Goal: Task Accomplishment & Management: Complete application form

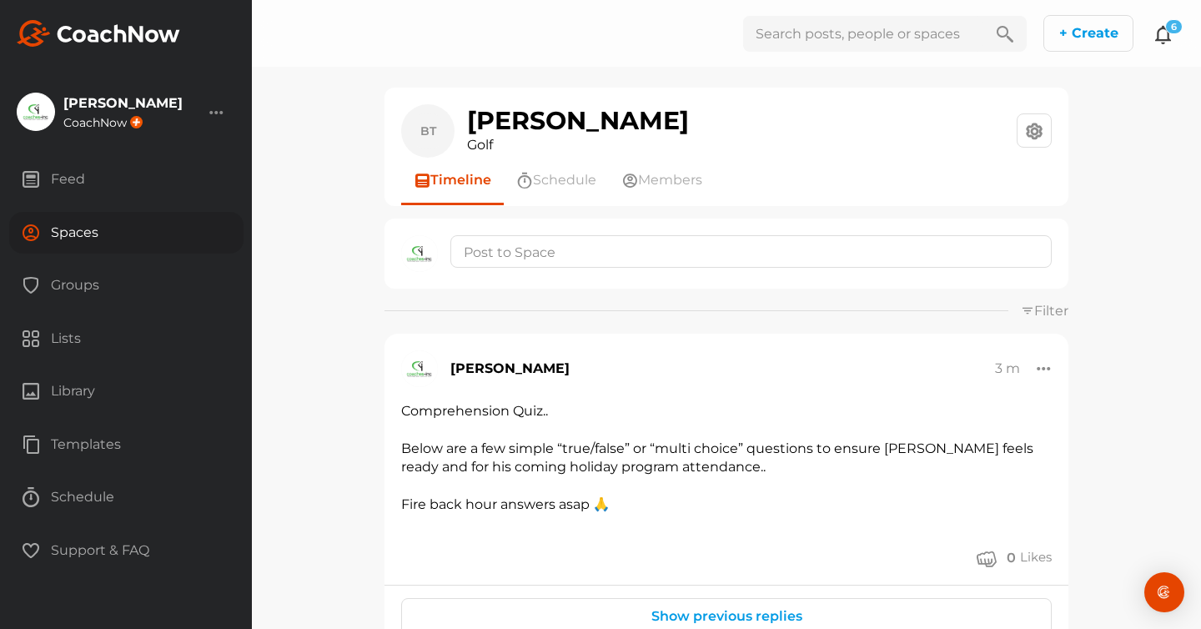
scroll to position [5534, 0]
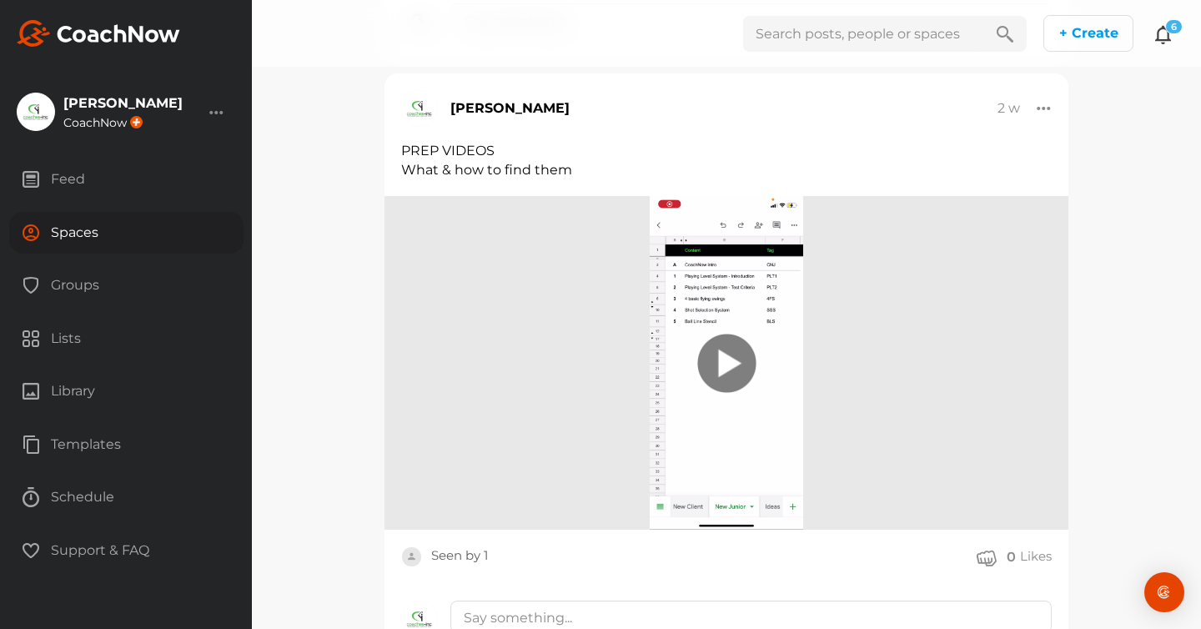
click at [1161, 40] on icon at bounding box center [1163, 34] width 20 height 20
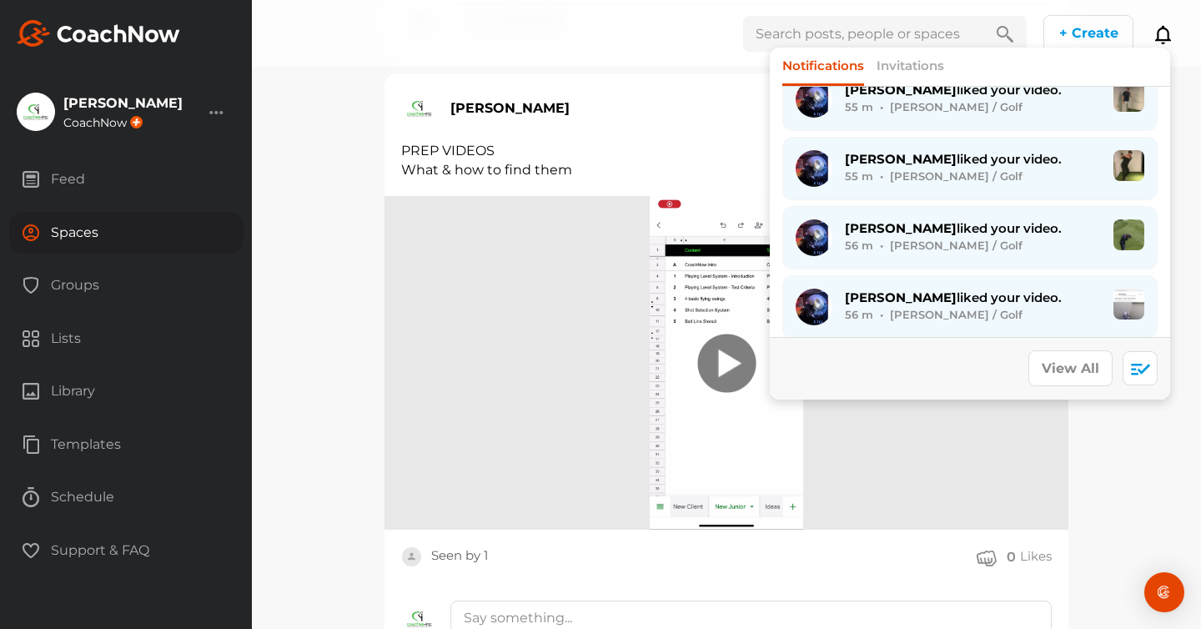
scroll to position [0, 0]
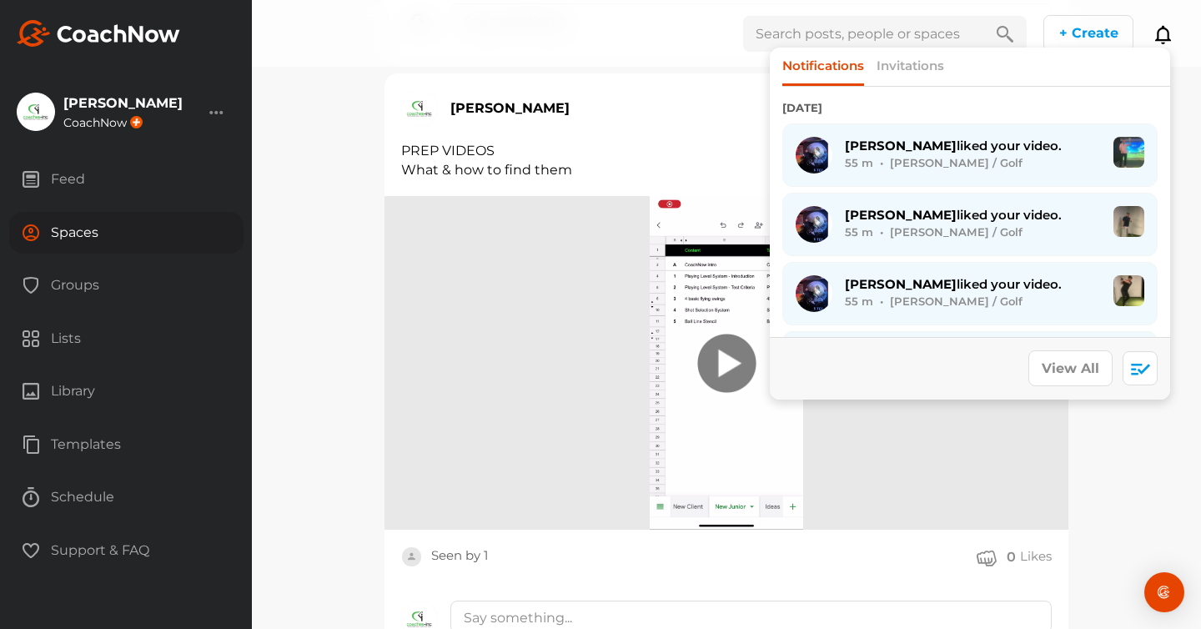
click at [296, 315] on div "BT Beaudy Taylor Golf Space Settings Your Notifications Timeline Schedule Membe…" at bounding box center [726, 314] width 949 height 629
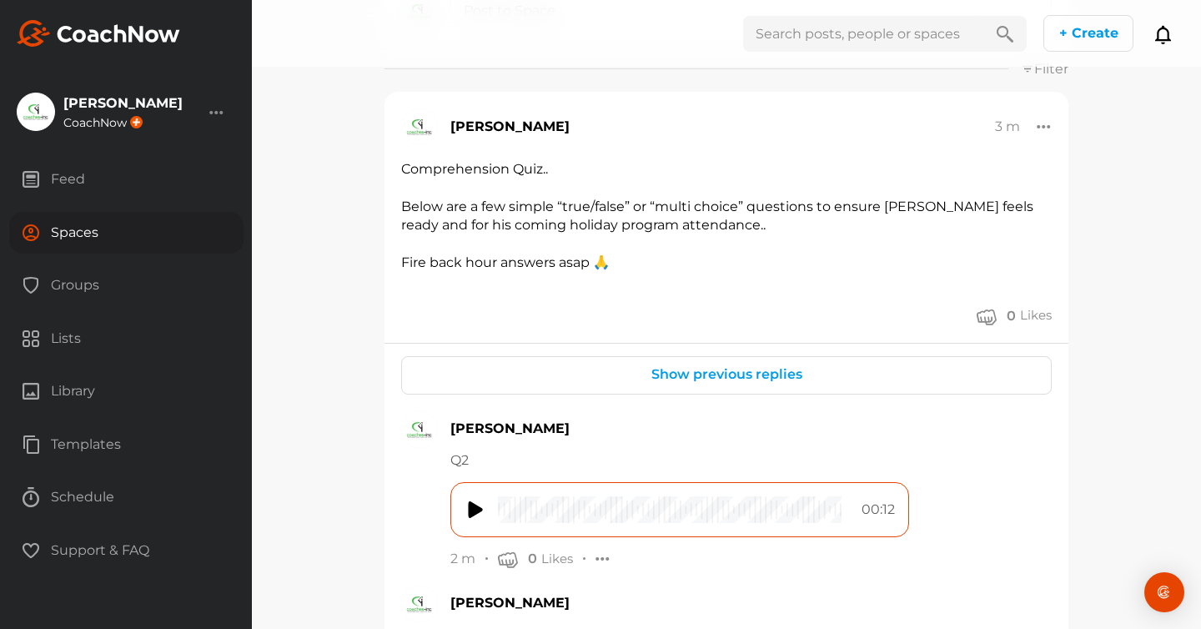
scroll to position [260, 0]
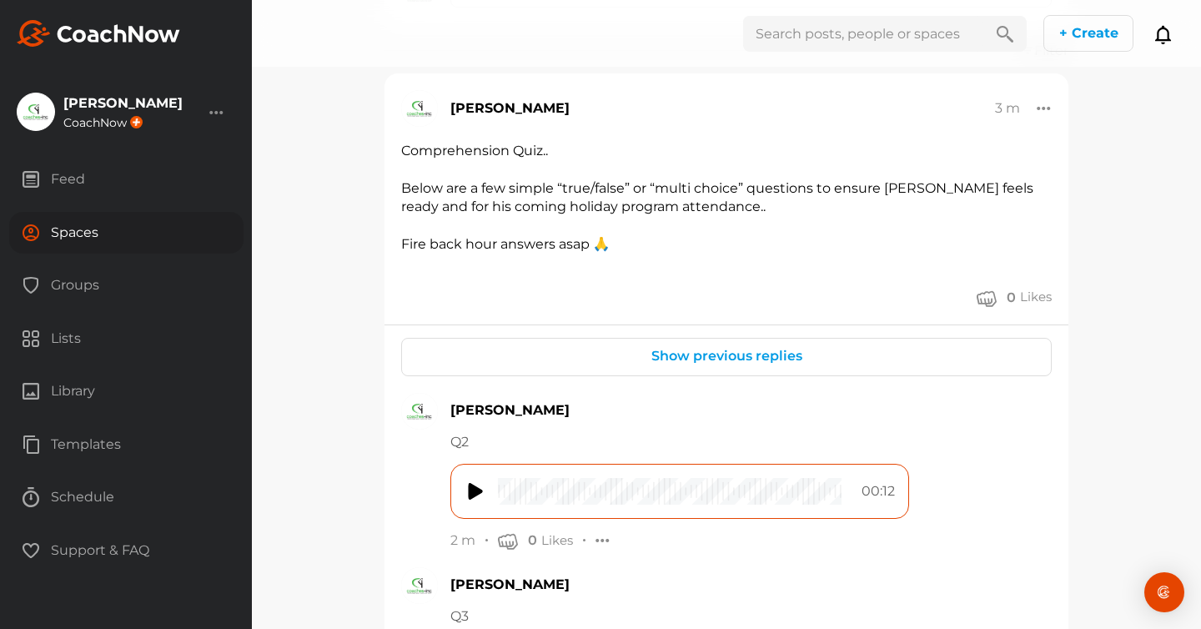
click at [728, 364] on button "Show previous replies" at bounding box center [727, 356] width 178 height 36
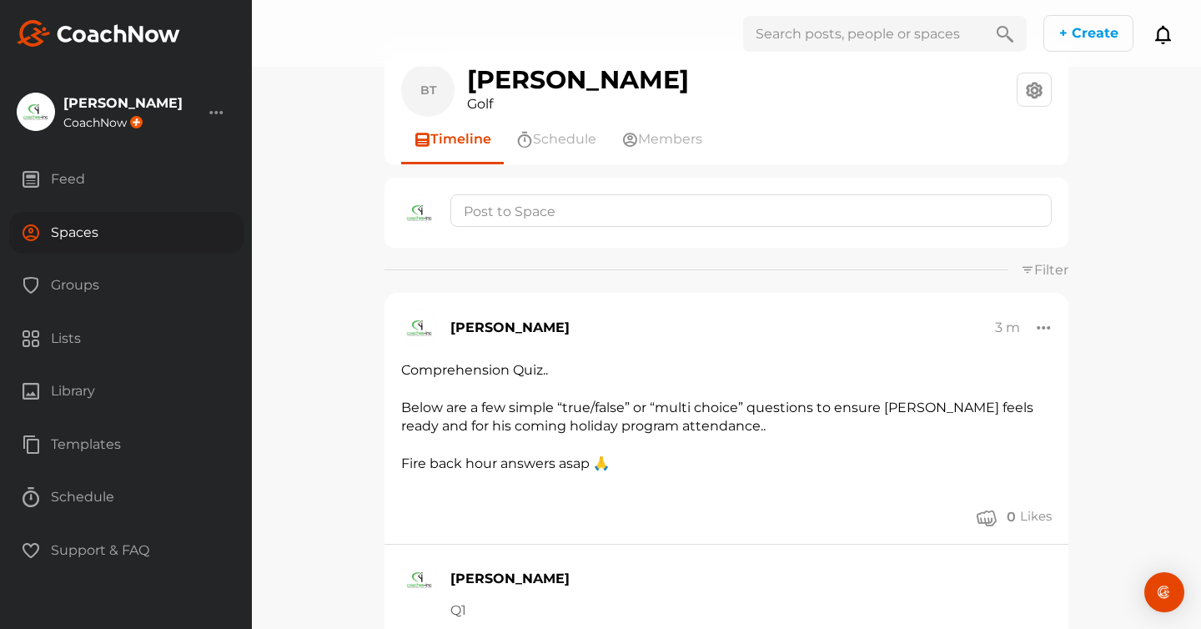
scroll to position [0, 0]
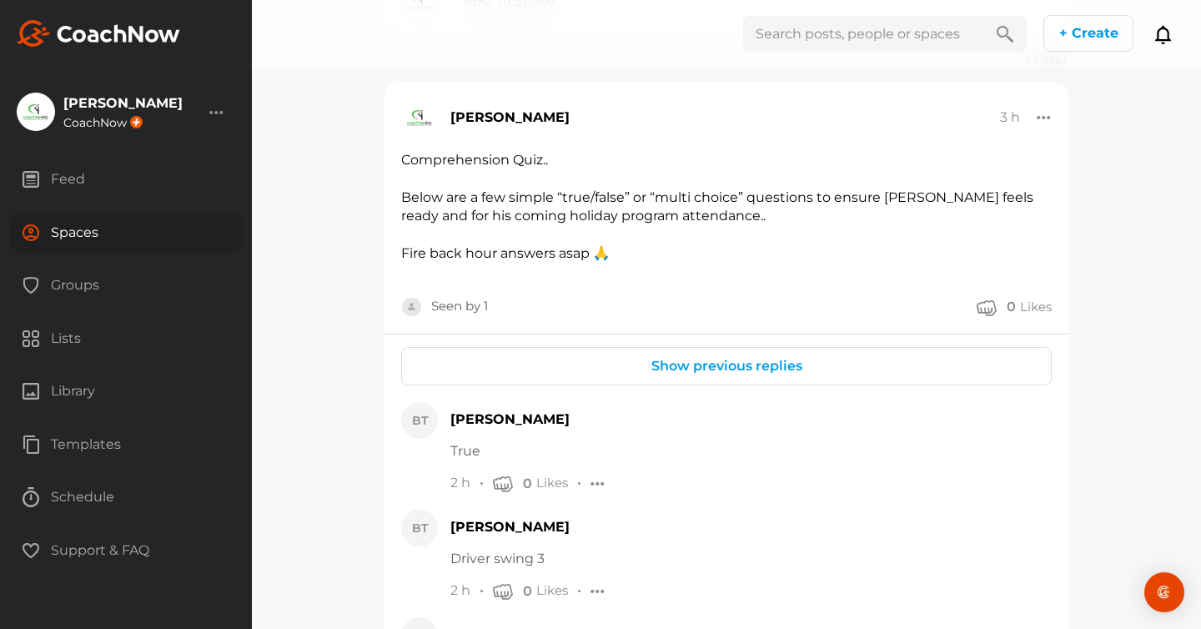
scroll to position [258, 0]
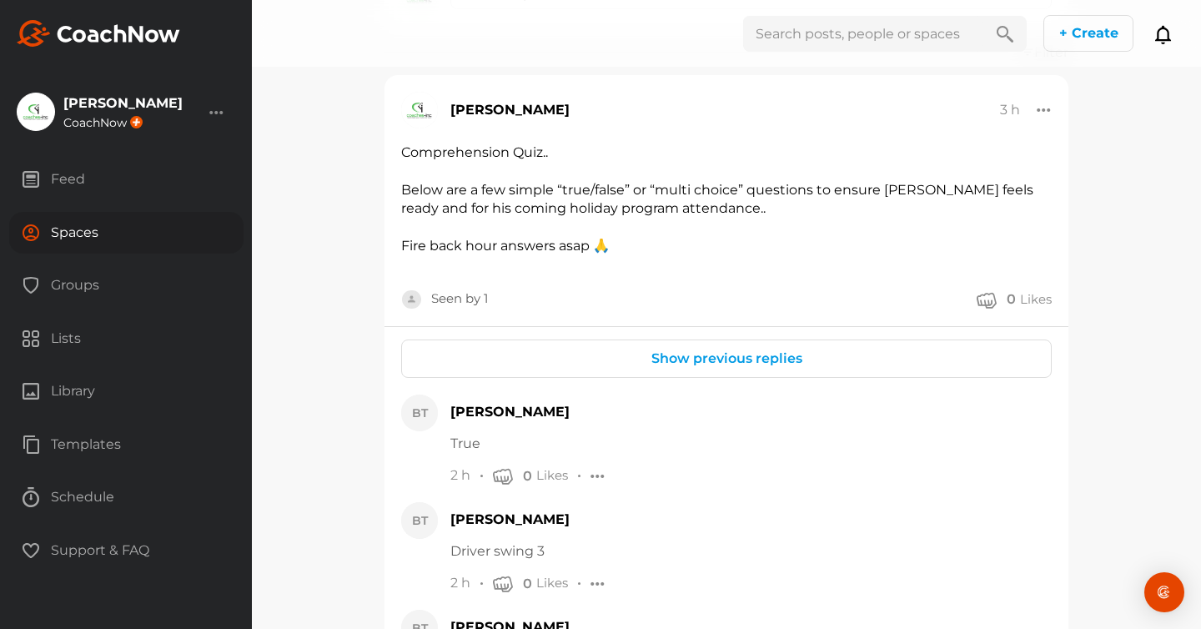
click at [715, 358] on button "Show previous replies" at bounding box center [727, 358] width 178 height 36
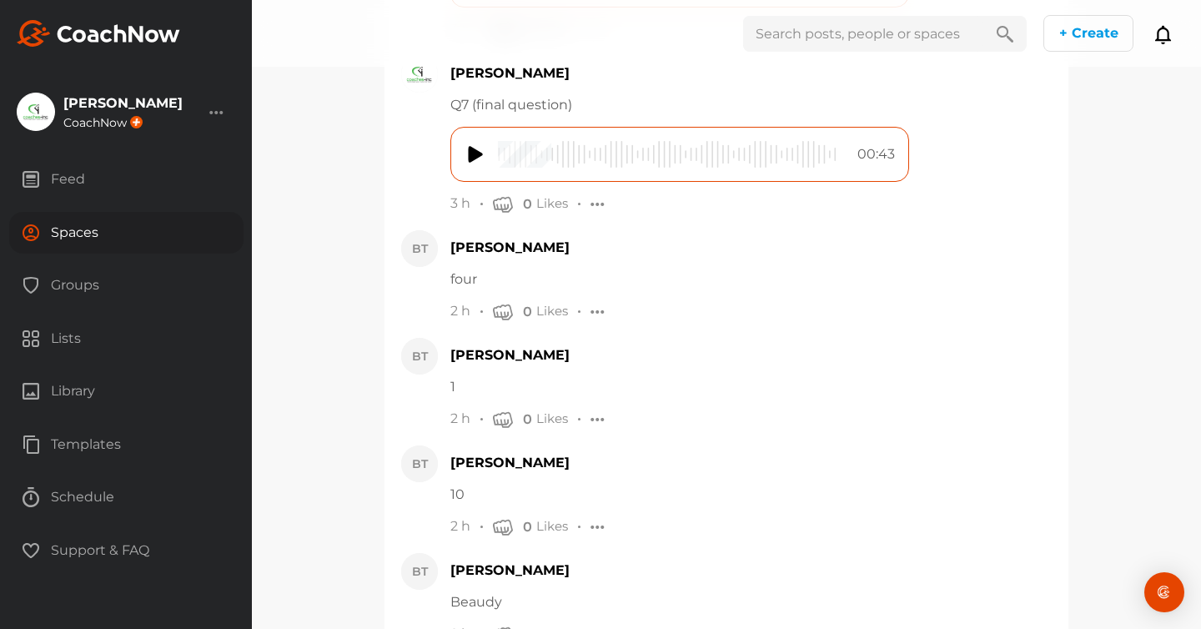
scroll to position [1131, 0]
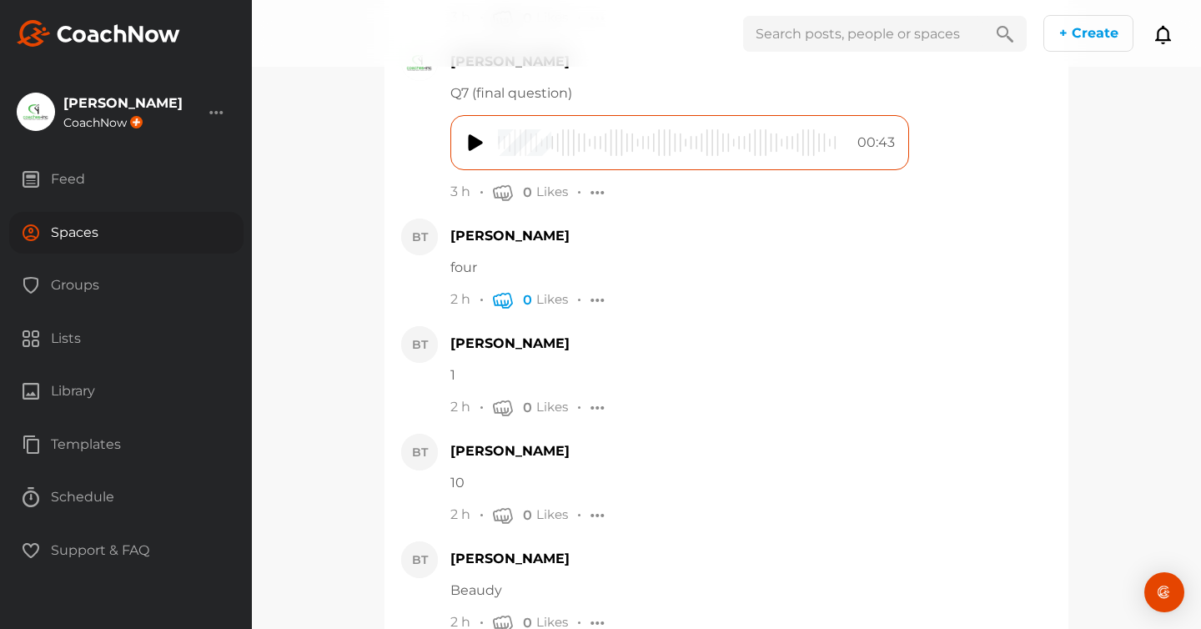
click at [501, 305] on icon "button" at bounding box center [503, 299] width 20 height 20
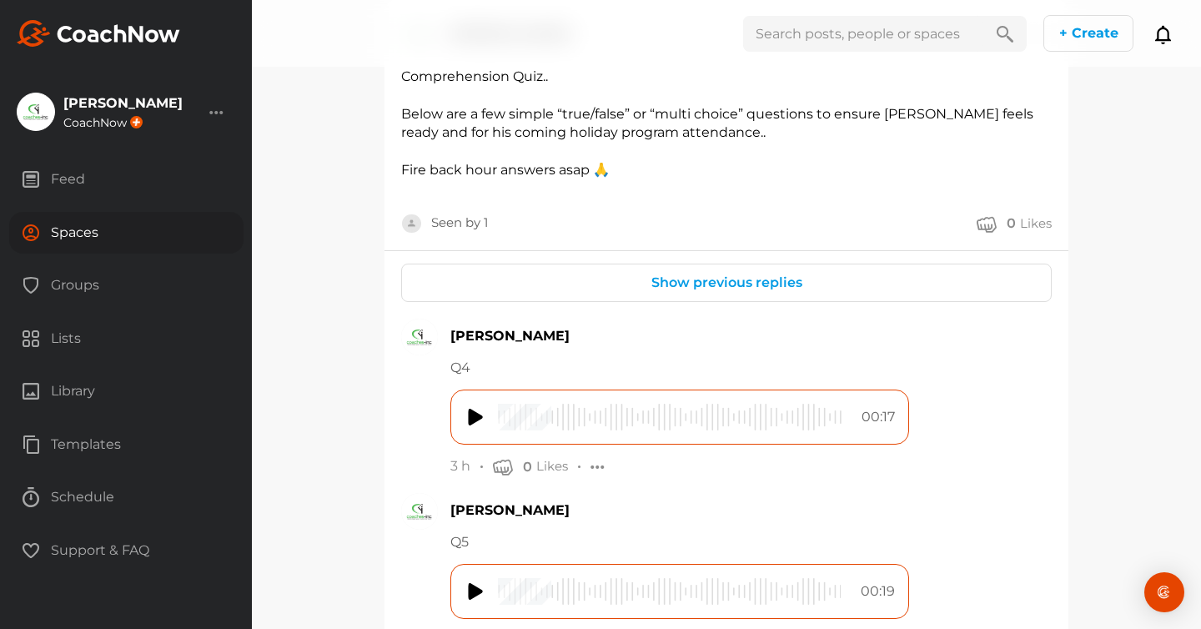
scroll to position [333, 0]
click at [635, 295] on div "Show previous replies" at bounding box center [726, 283] width 650 height 38
click at [678, 285] on button "Show previous replies" at bounding box center [727, 283] width 178 height 36
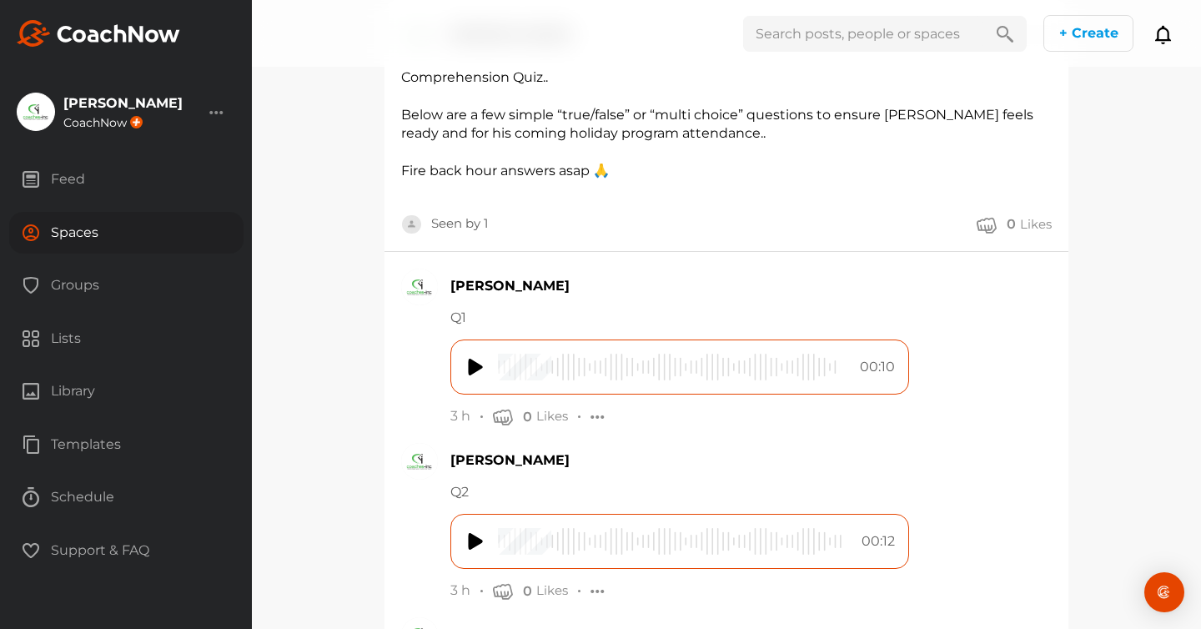
click at [704, 288] on div "[PERSON_NAME]" at bounding box center [750, 286] width 601 height 20
click at [474, 541] on img at bounding box center [476, 541] width 17 height 27
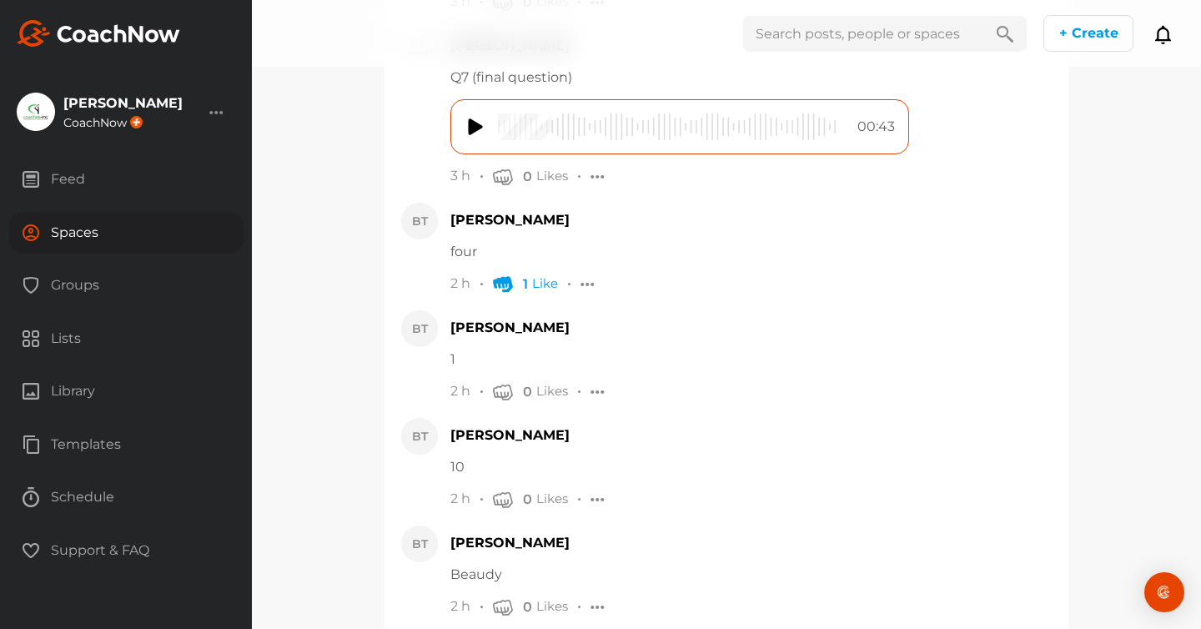
scroll to position [1568, 0]
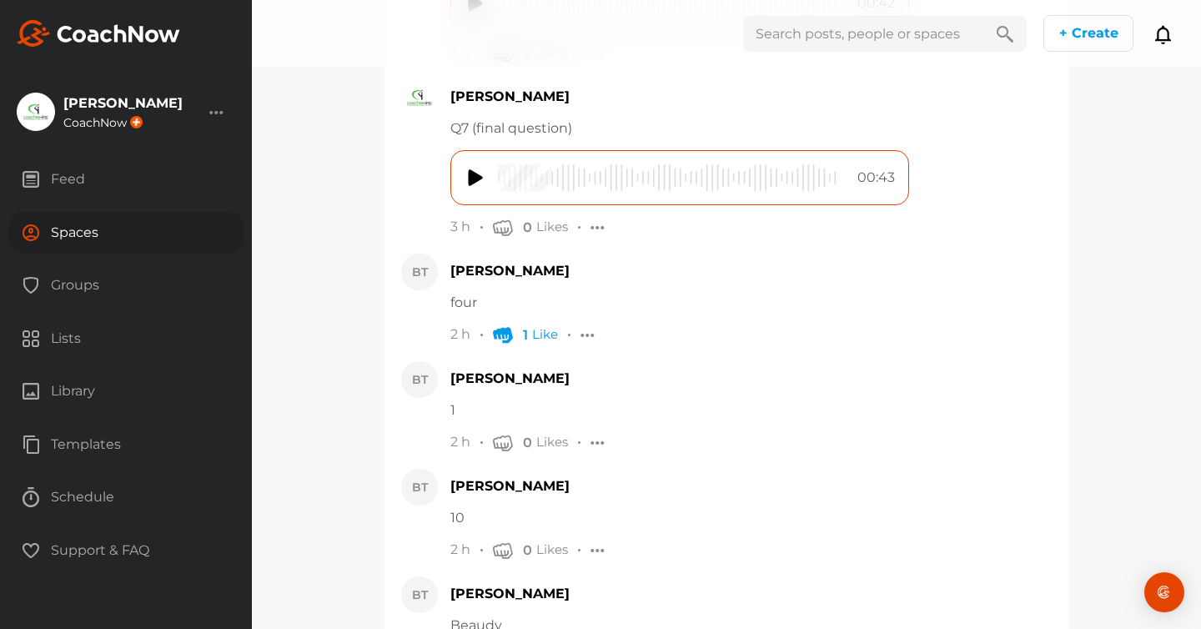
click at [595, 444] on div at bounding box center [597, 443] width 15 height 18
click at [708, 391] on div "[PERSON_NAME] 1 2 h 0 Likes Report [GEOGRAPHIC_DATA]" at bounding box center [750, 406] width 601 height 91
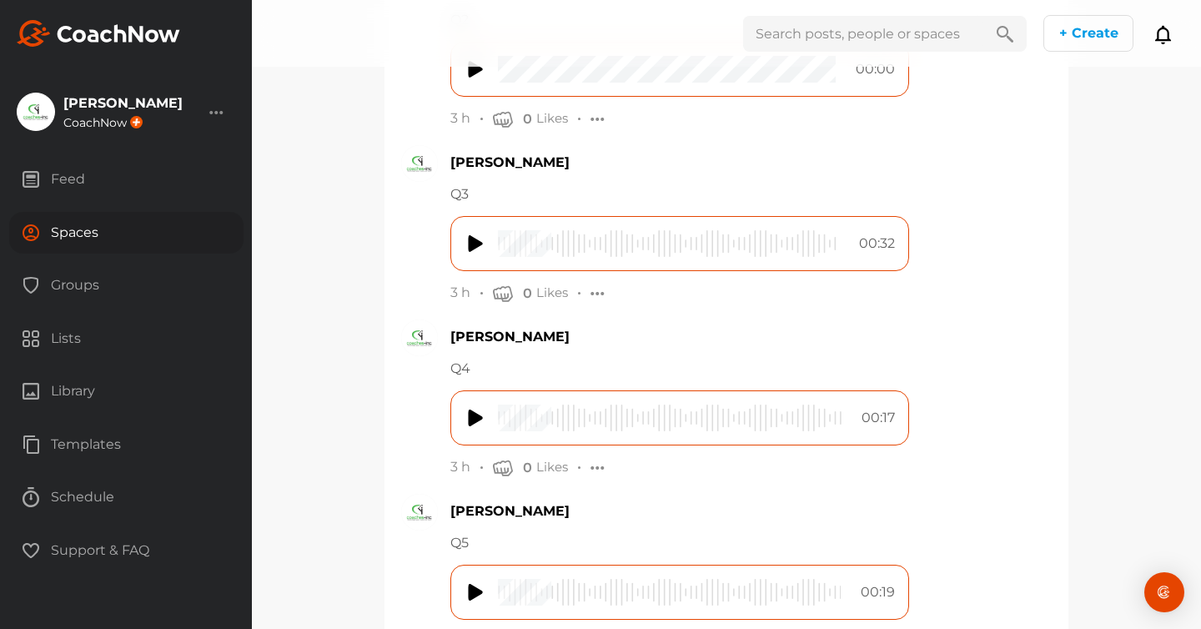
scroll to position [845, 0]
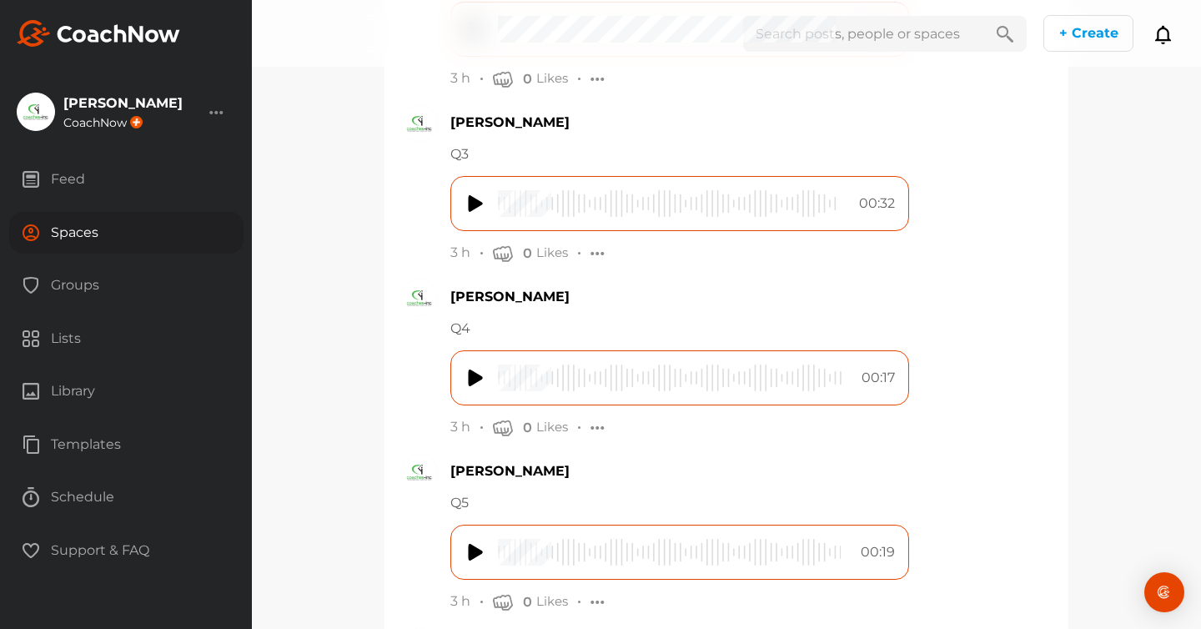
click at [469, 378] on img at bounding box center [476, 377] width 17 height 27
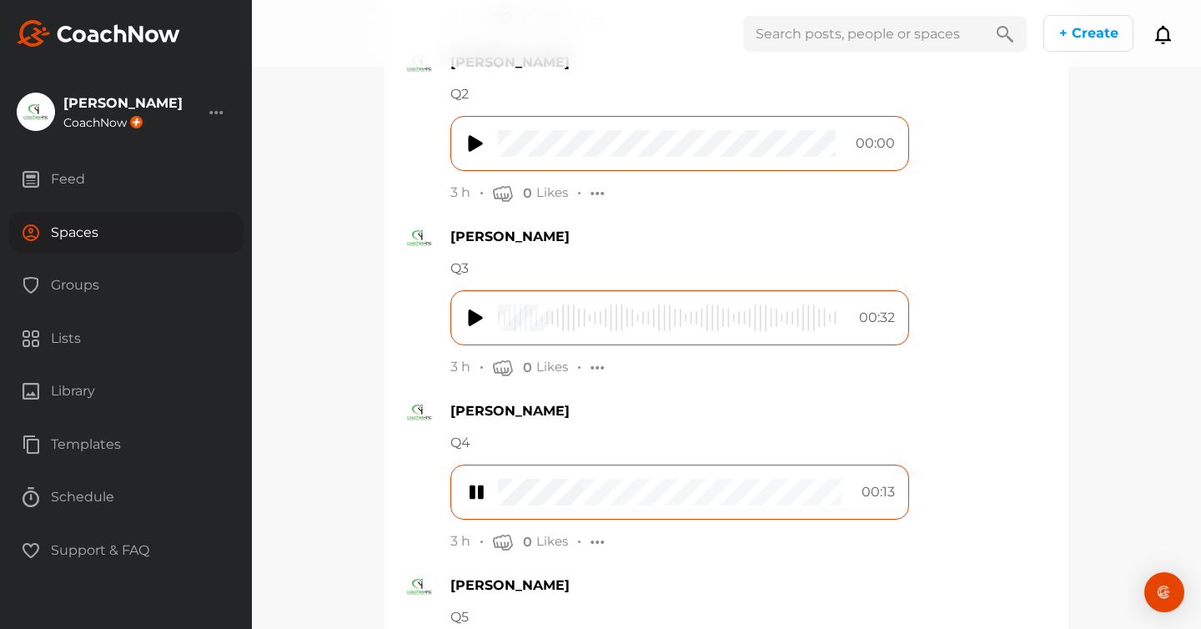
scroll to position [688, 0]
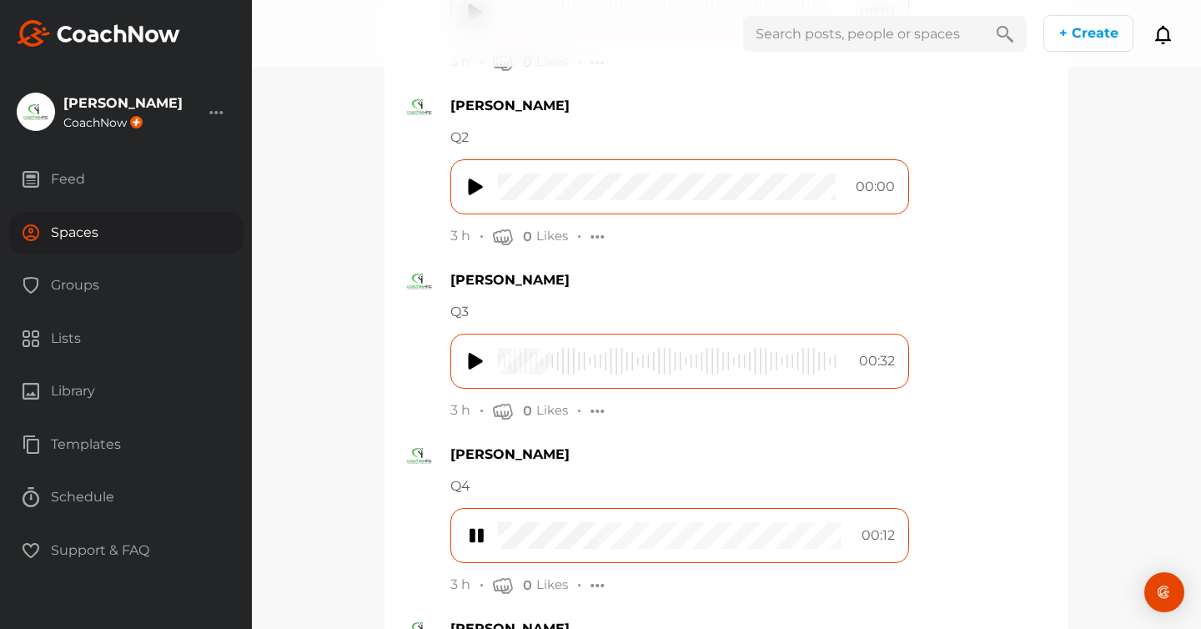
click at [475, 534] on img at bounding box center [476, 535] width 17 height 27
click at [472, 364] on img at bounding box center [476, 361] width 17 height 27
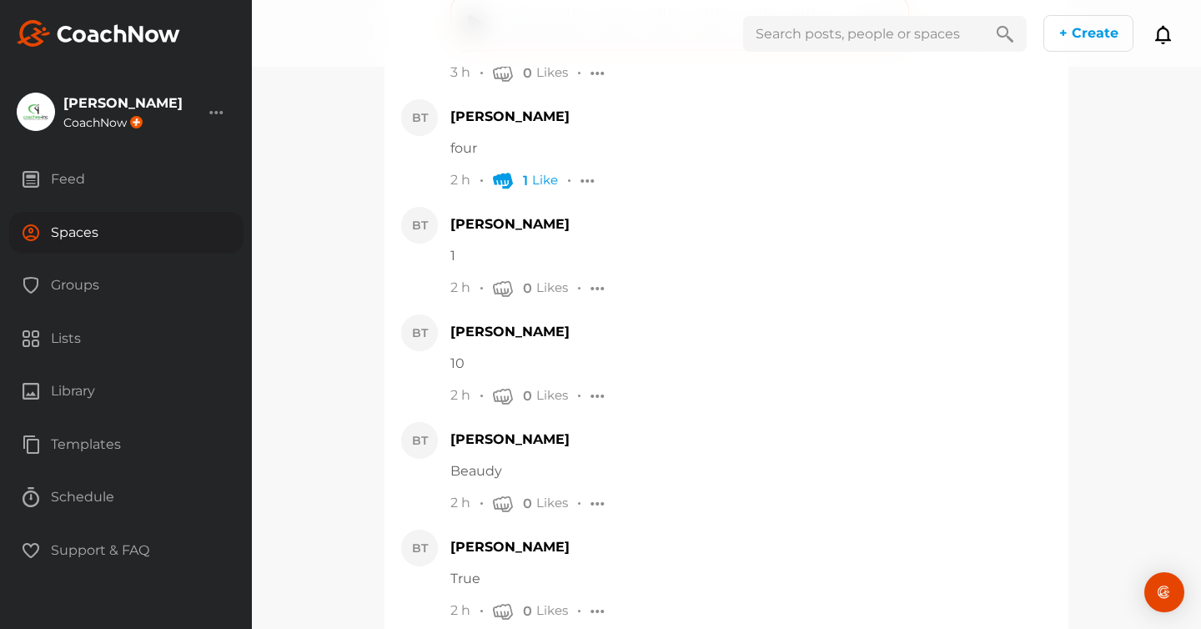
scroll to position [1765, 0]
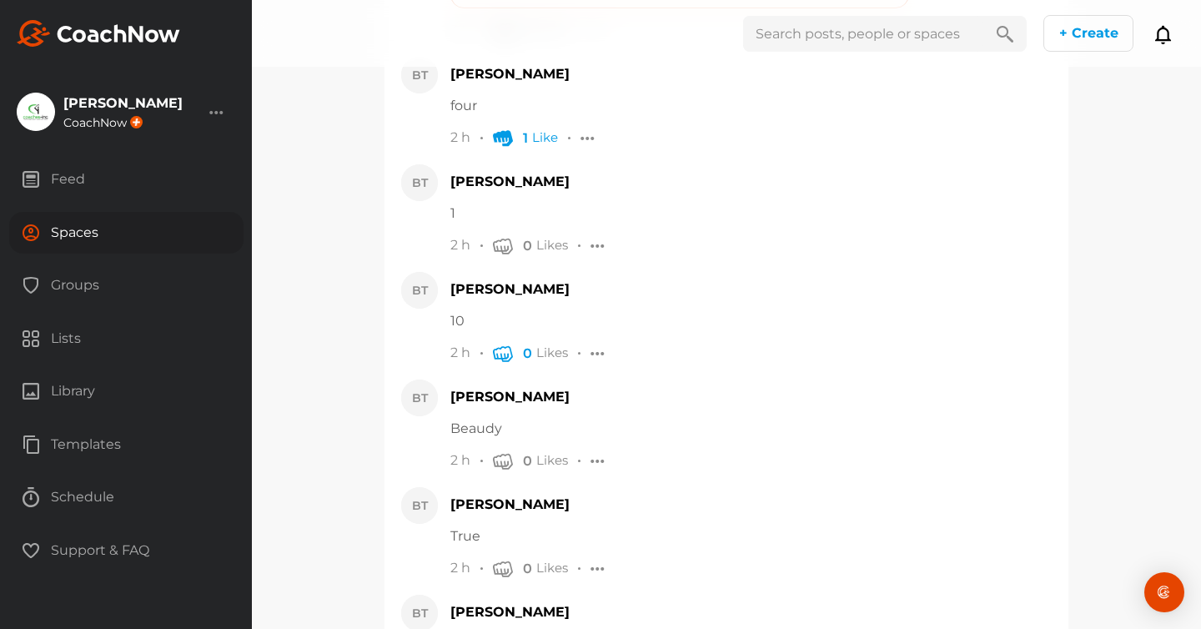
click at [501, 353] on icon "button" at bounding box center [503, 353] width 20 height 20
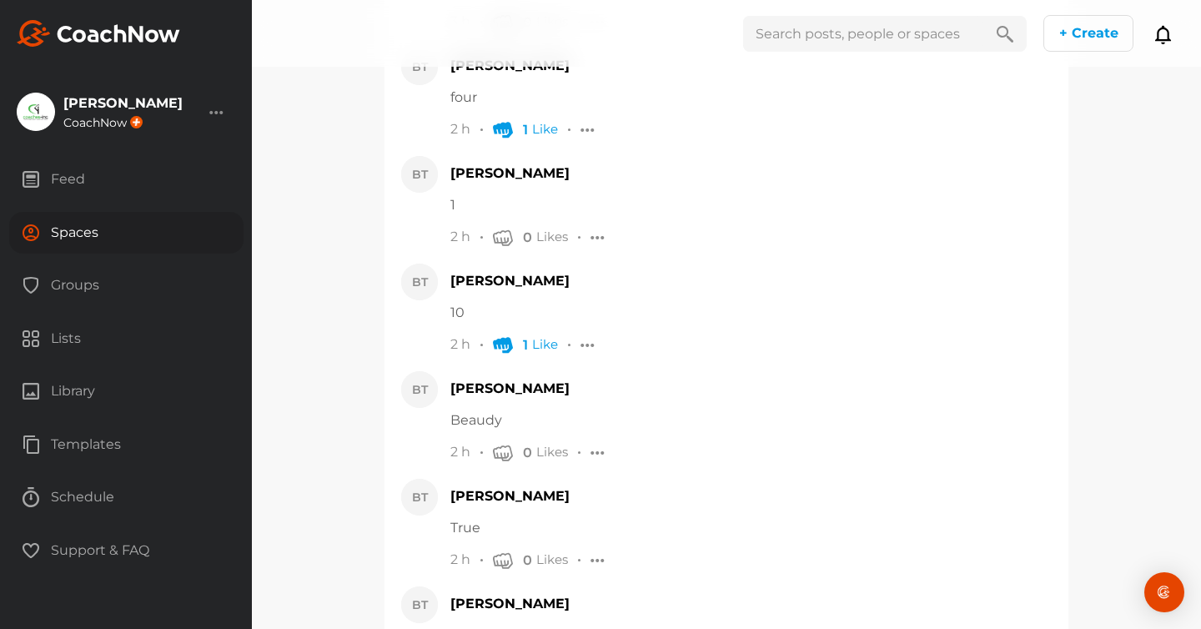
scroll to position [1817, 0]
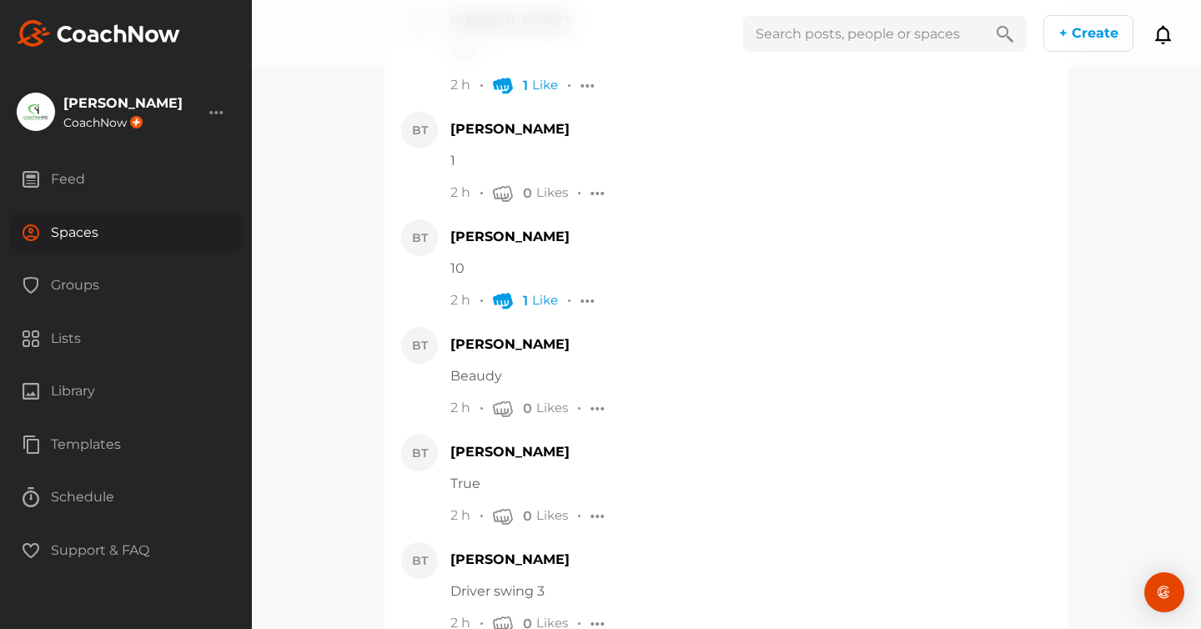
click at [504, 418] on div "0 Likes" at bounding box center [531, 408] width 88 height 20
click at [504, 404] on icon "button" at bounding box center [503, 408] width 20 height 20
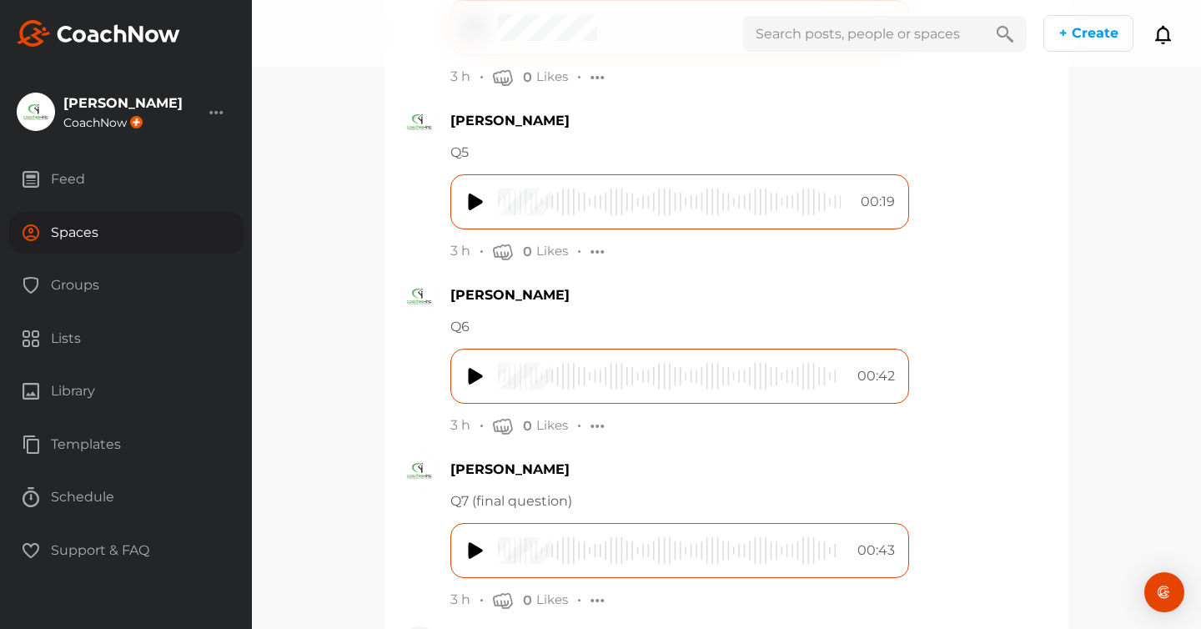
scroll to position [1002, 0]
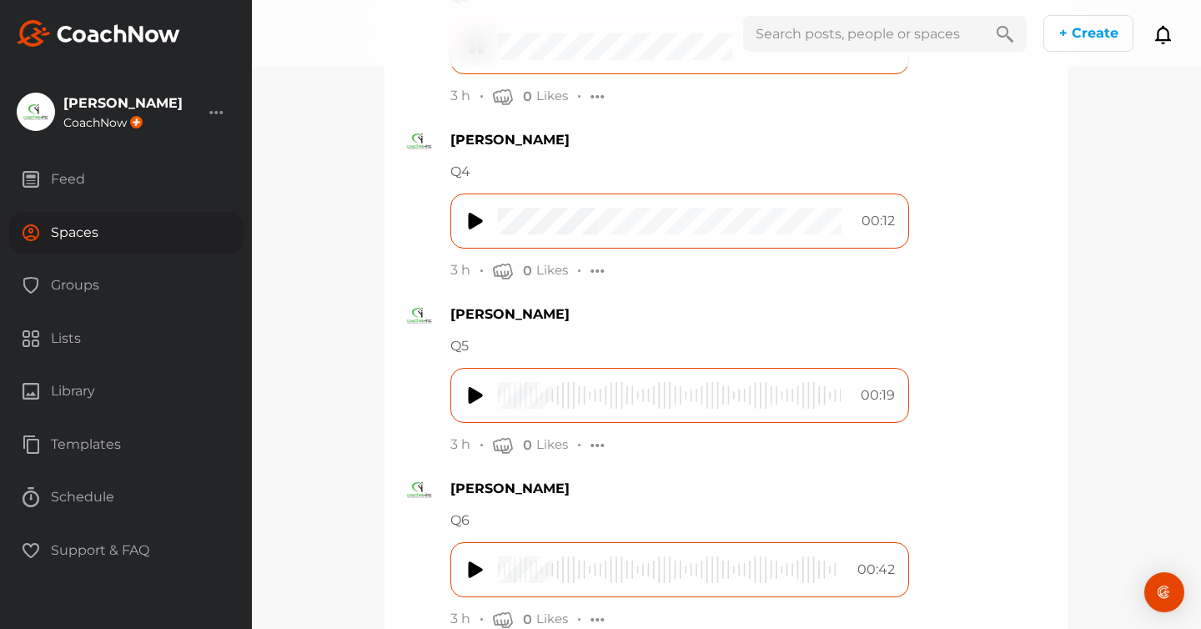
click at [477, 396] on img at bounding box center [476, 395] width 17 height 27
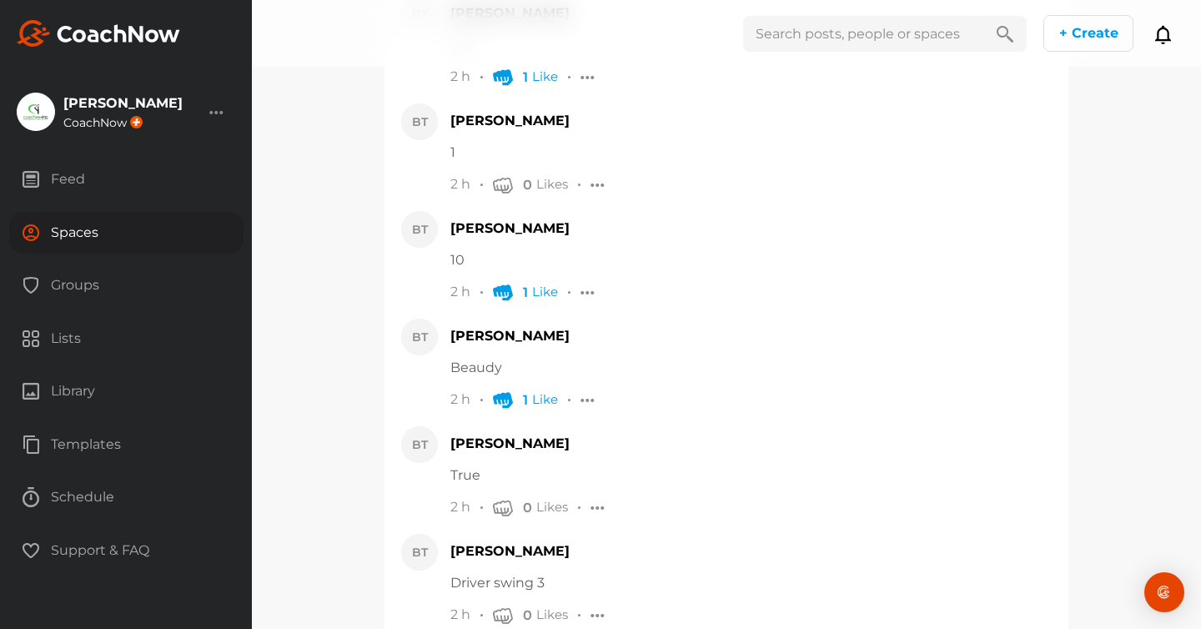
scroll to position [1928, 0]
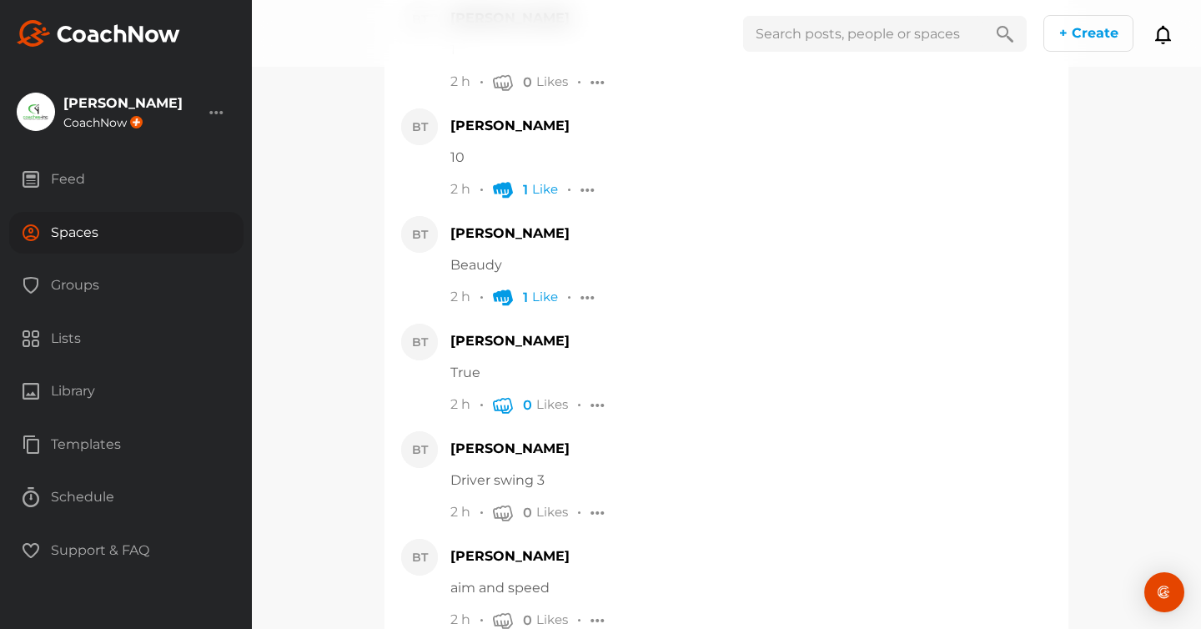
click at [498, 408] on icon "button" at bounding box center [503, 404] width 20 height 20
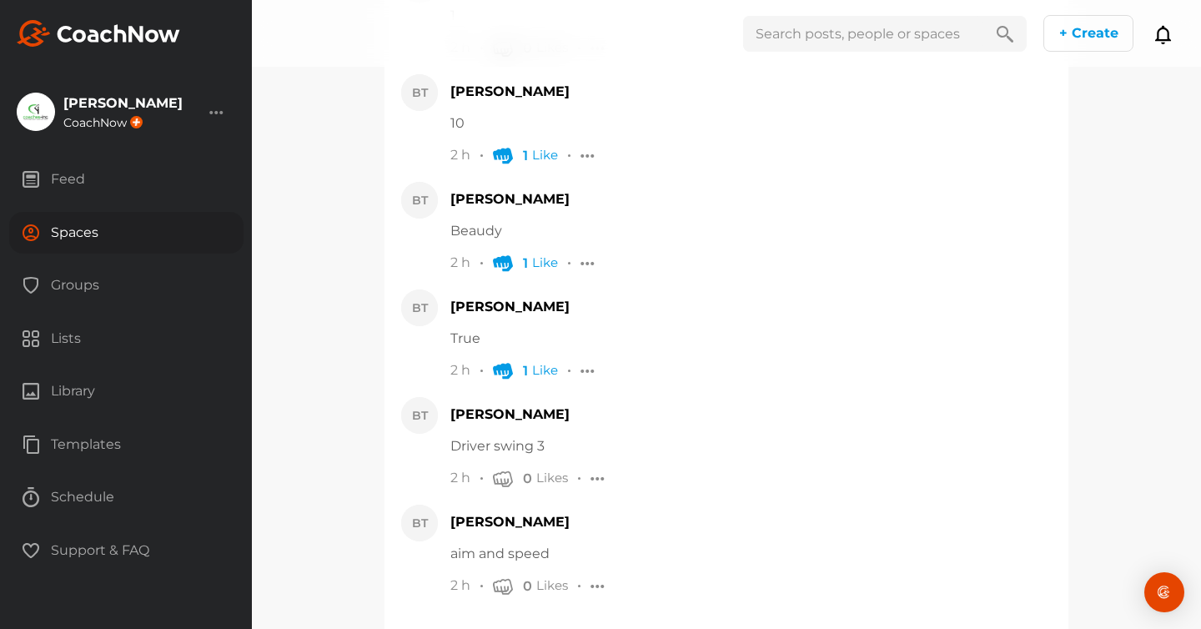
scroll to position [2170, 0]
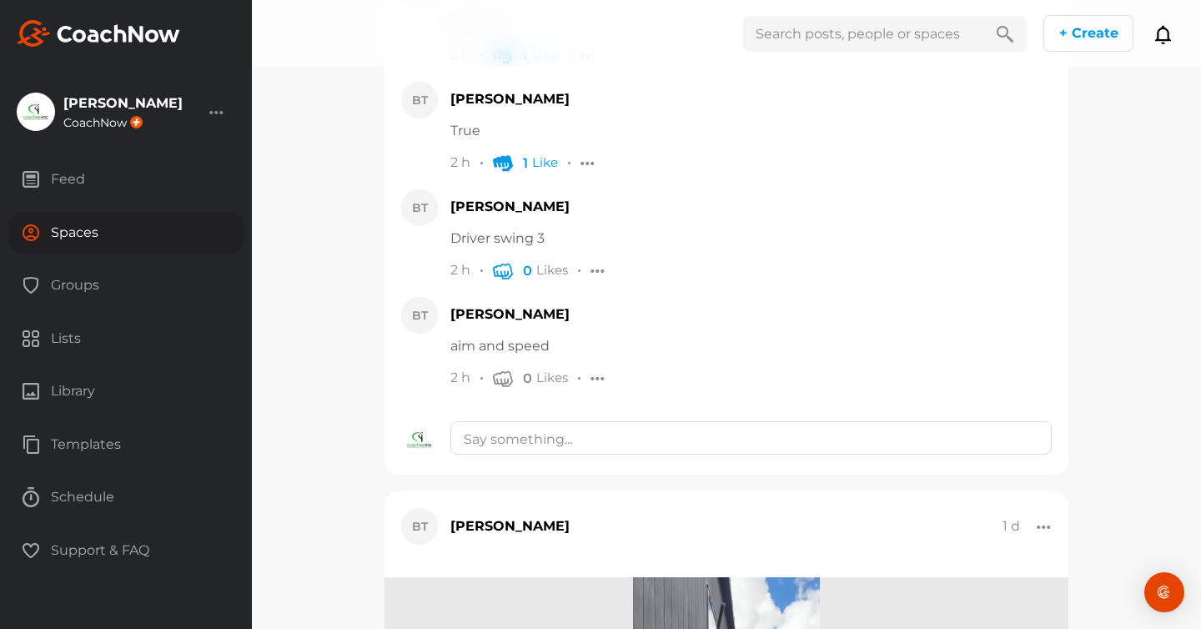
click at [502, 273] on icon "button" at bounding box center [503, 270] width 20 height 20
click at [499, 385] on icon "button" at bounding box center [503, 378] width 20 height 20
click at [541, 437] on textarea at bounding box center [750, 437] width 601 height 33
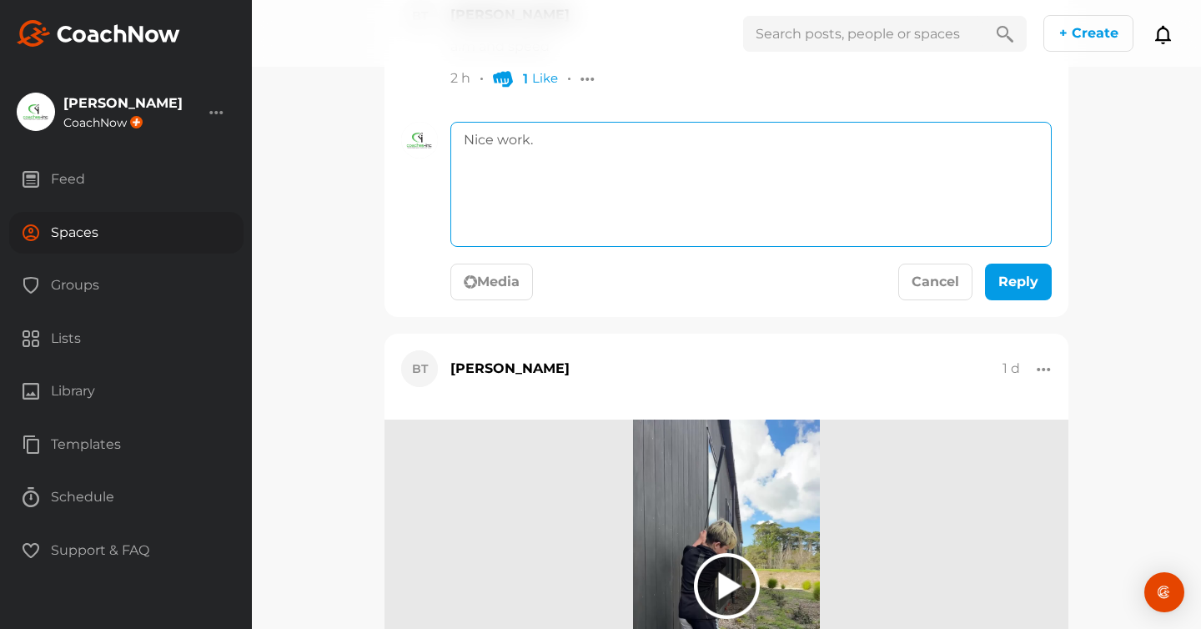
scroll to position [2440, 0]
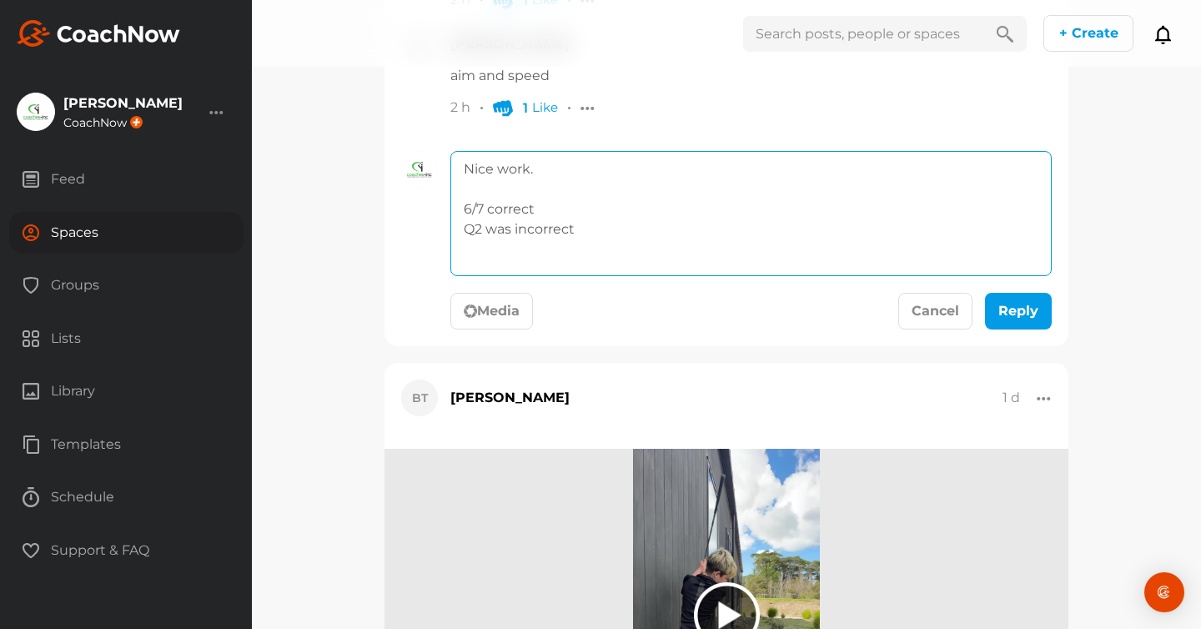
click at [466, 233] on textarea "Nice work. 6/7 correct Q2 was incorrect" at bounding box center [750, 213] width 601 height 125
click at [582, 253] on textarea "Nice work. 6/7 correct Q2 was incorrect" at bounding box center [750, 213] width 601 height 125
drag, startPoint x: 816, startPoint y: 245, endPoint x: 452, endPoint y: 244, distance: 364.3
click at [452, 244] on textarea "Nice work. 6/7 correct Q2 was incorrect (go back & watch the "4fs" video" at bounding box center [750, 213] width 601 height 125
type textarea "Nice work. 6/7 correct"
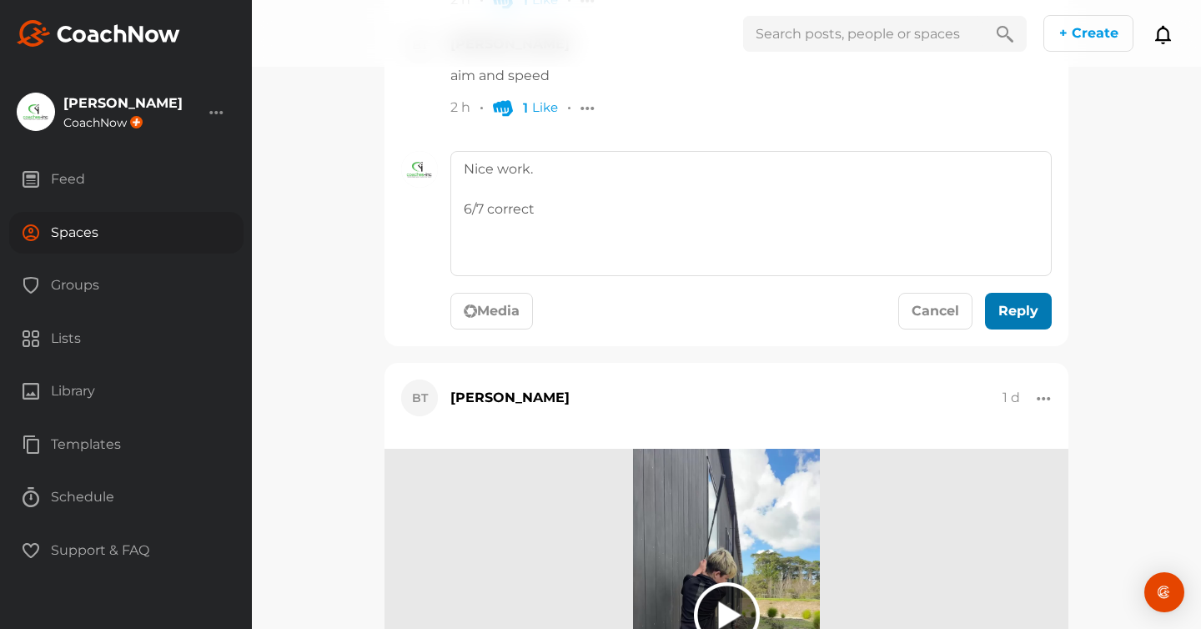
click at [1024, 312] on div "submit" at bounding box center [1018, 311] width 37 height 20
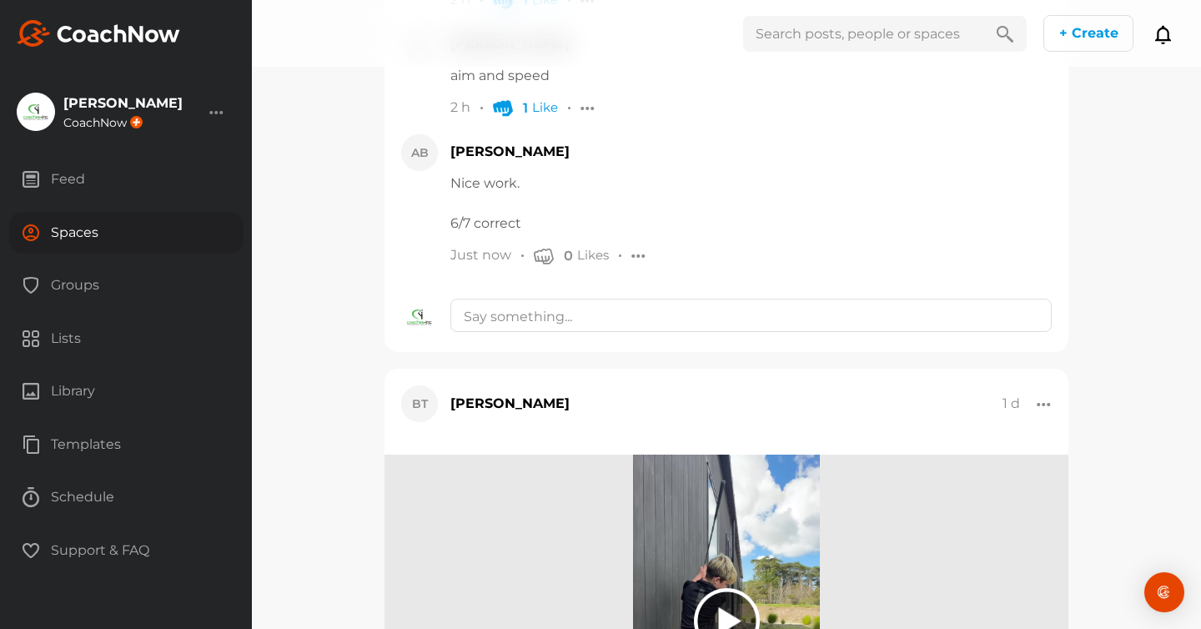
click at [89, 273] on div "Groups" at bounding box center [126, 285] width 234 height 42
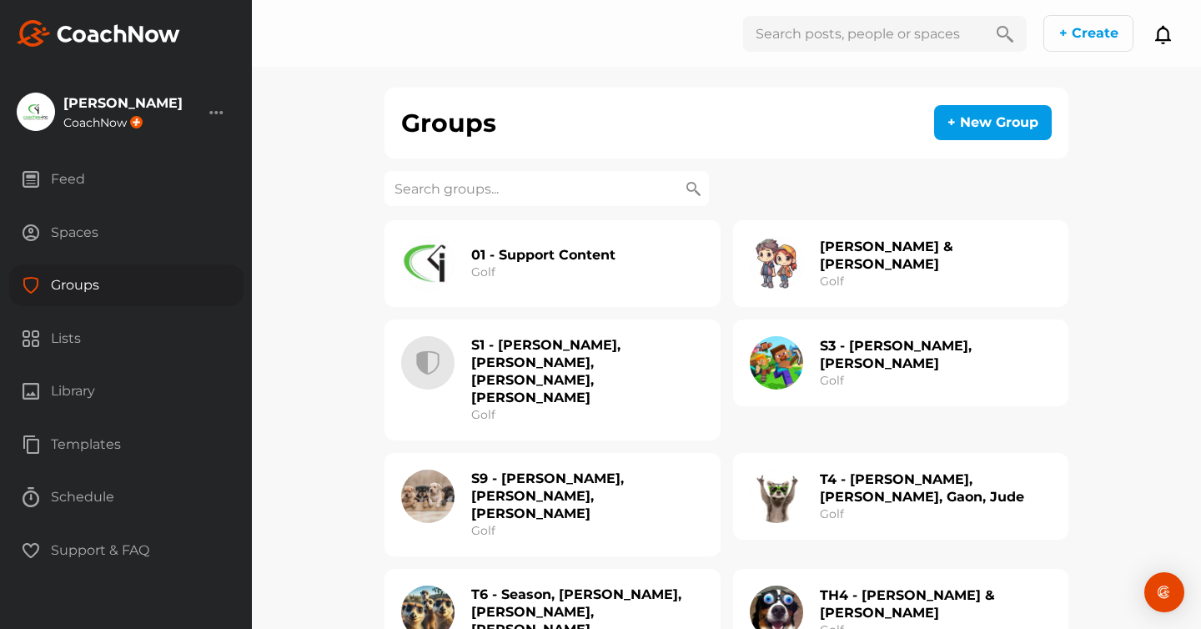
click at [450, 193] on input at bounding box center [546, 188] width 324 height 35
click at [526, 267] on div "01 - Support Content Golf" at bounding box center [543, 263] width 144 height 53
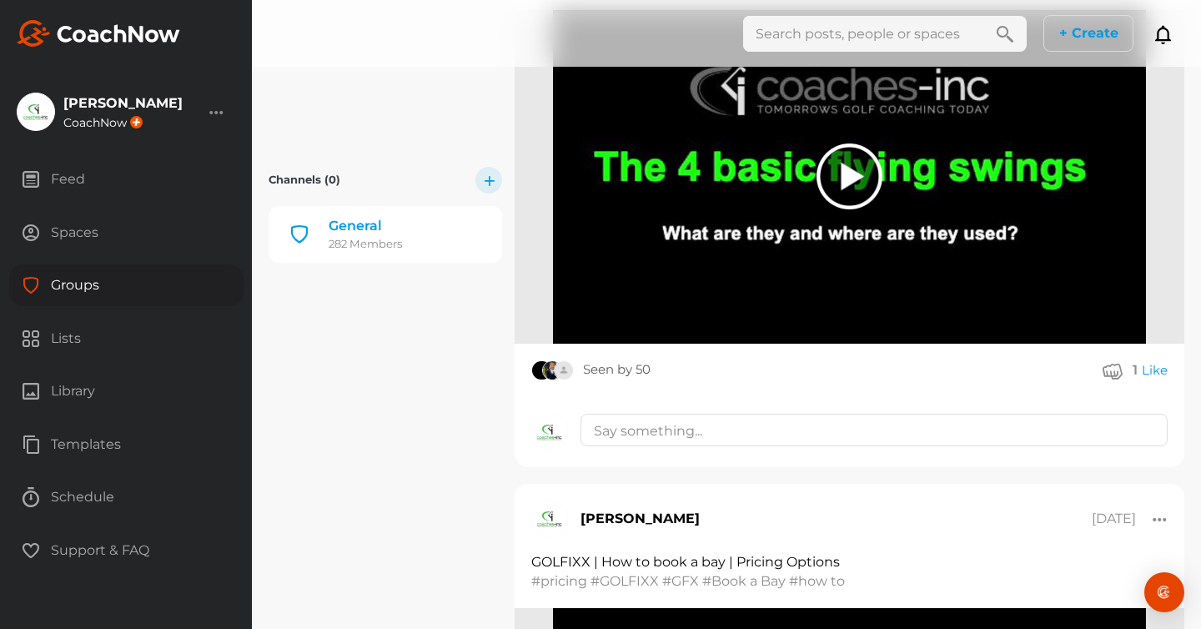
scroll to position [15067, 0]
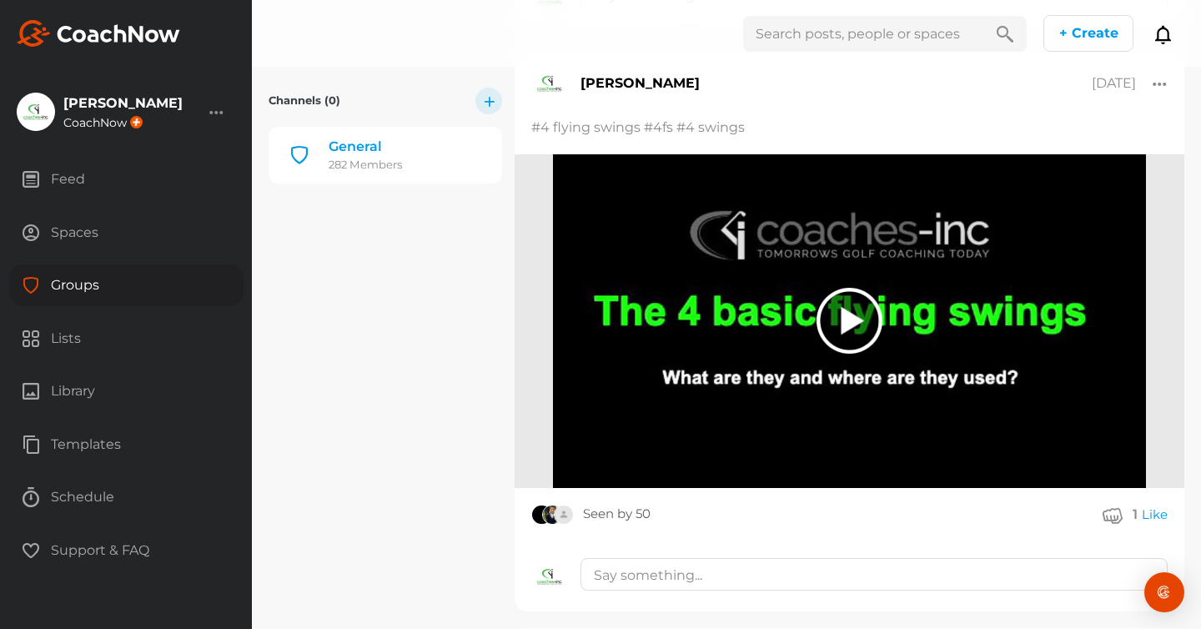
click at [858, 334] on div at bounding box center [849, 321] width 66 height 66
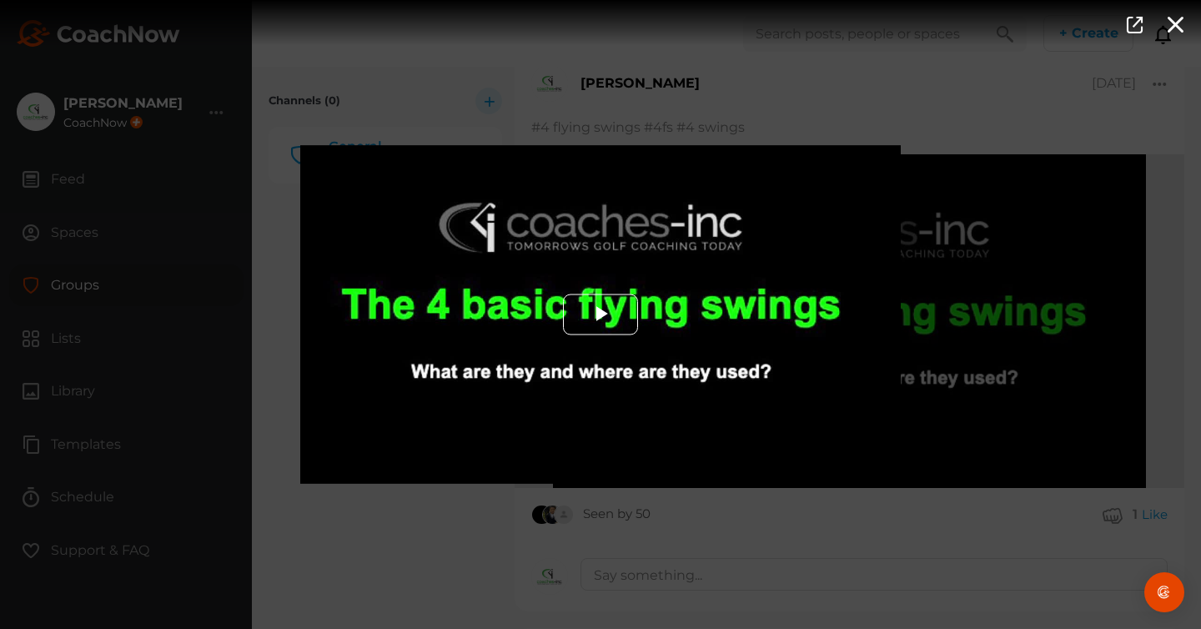
click at [600, 314] on span "Video Player" at bounding box center [600, 314] width 0 height 0
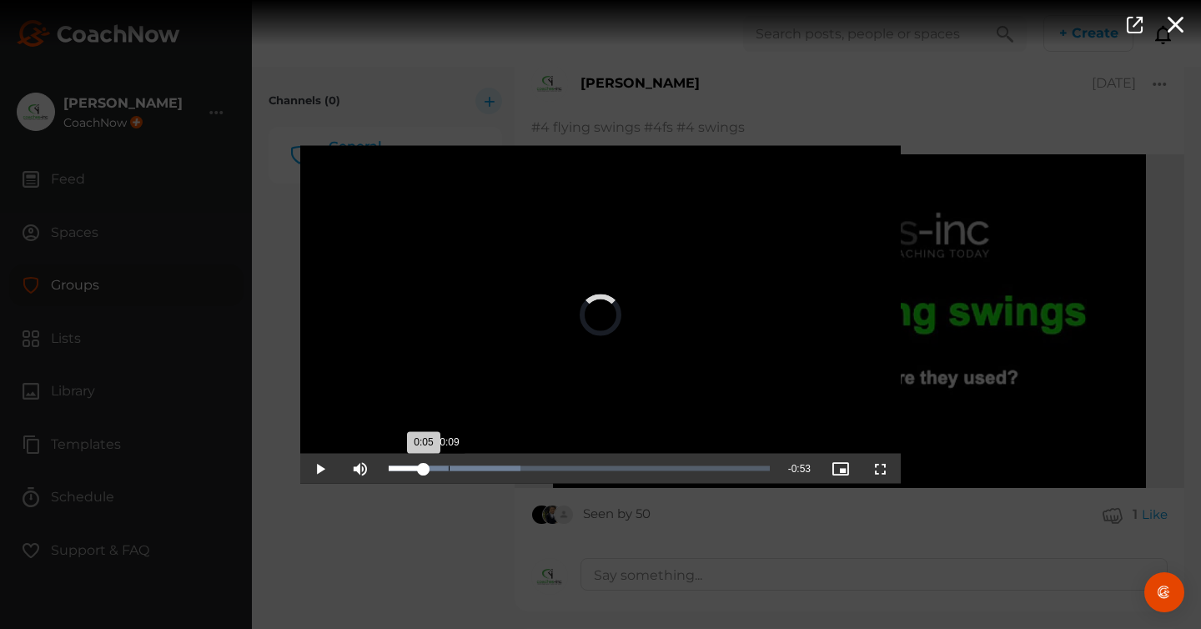
click at [449, 464] on div "Loaded : 34.49% 0:09 0:05" at bounding box center [579, 469] width 398 height 30
click at [471, 464] on div "Loaded : 40.71% 0:12 0:09" at bounding box center [579, 469] width 398 height 30
click at [495, 464] on div "Loaded : 47.32% 0:14 0:12" at bounding box center [579, 469] width 398 height 30
click at [499, 466] on div "0:16" at bounding box center [499, 468] width 1 height 5
click at [573, 466] on div "Progress Bar" at bounding box center [513, 468] width 249 height 5
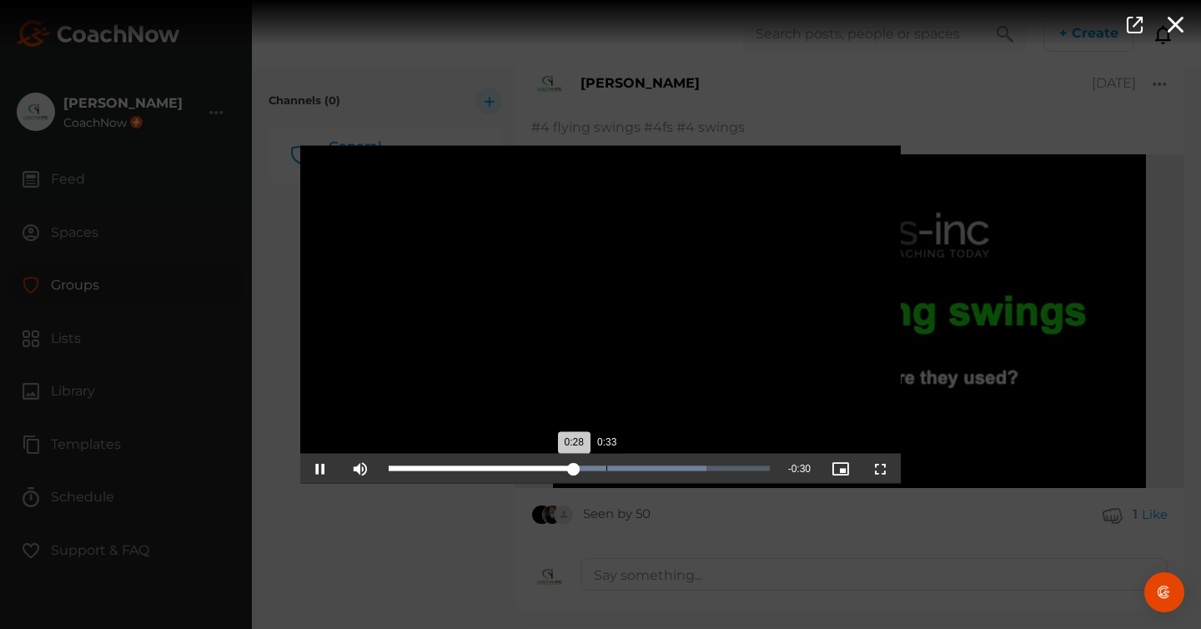
click at [611, 464] on div "Loaded : 83.47% 0:33 0:28" at bounding box center [579, 469] width 398 height 30
click at [650, 464] on div "Loaded : 92.49% 0:38 0:34" at bounding box center [579, 469] width 398 height 30
click at [695, 464] on div "Loaded : 100.00% 0:47 0:40" at bounding box center [579, 469] width 398 height 30
click at [729, 466] on div "Loaded : 100.00% 0:50 0:47" at bounding box center [579, 468] width 381 height 5
click at [734, 466] on div "0:52" at bounding box center [733, 468] width 1 height 5
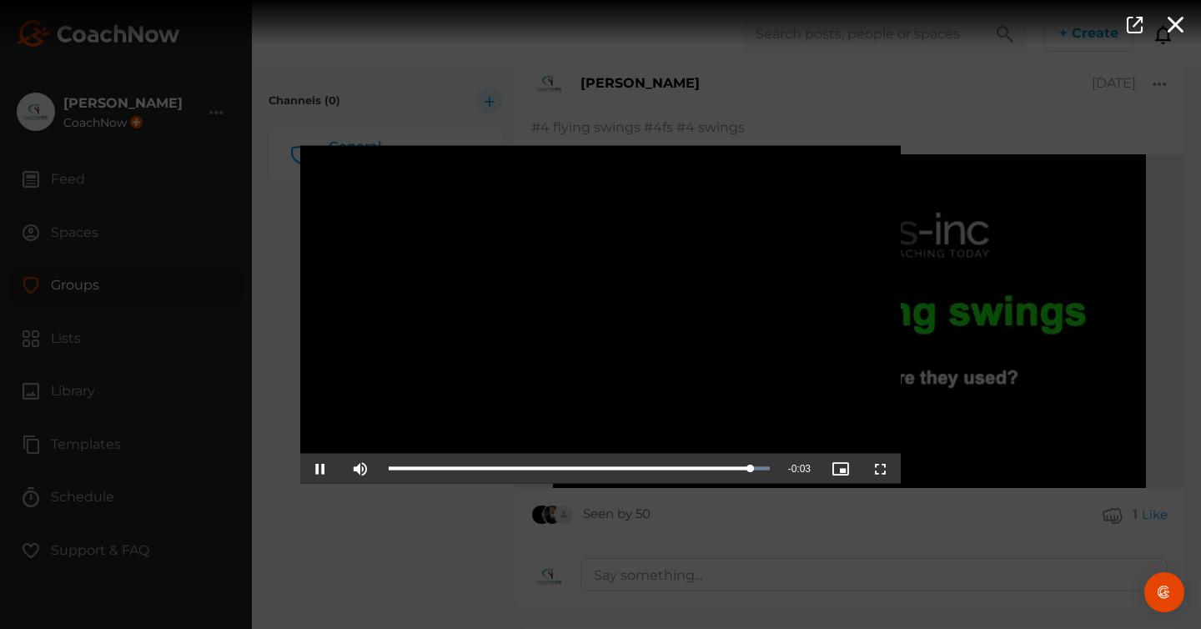
click at [367, 544] on div "Video Player is loading. Play Video Pause Mute Current Time 0:55 / Duration 0:5…" at bounding box center [600, 314] width 1201 height 629
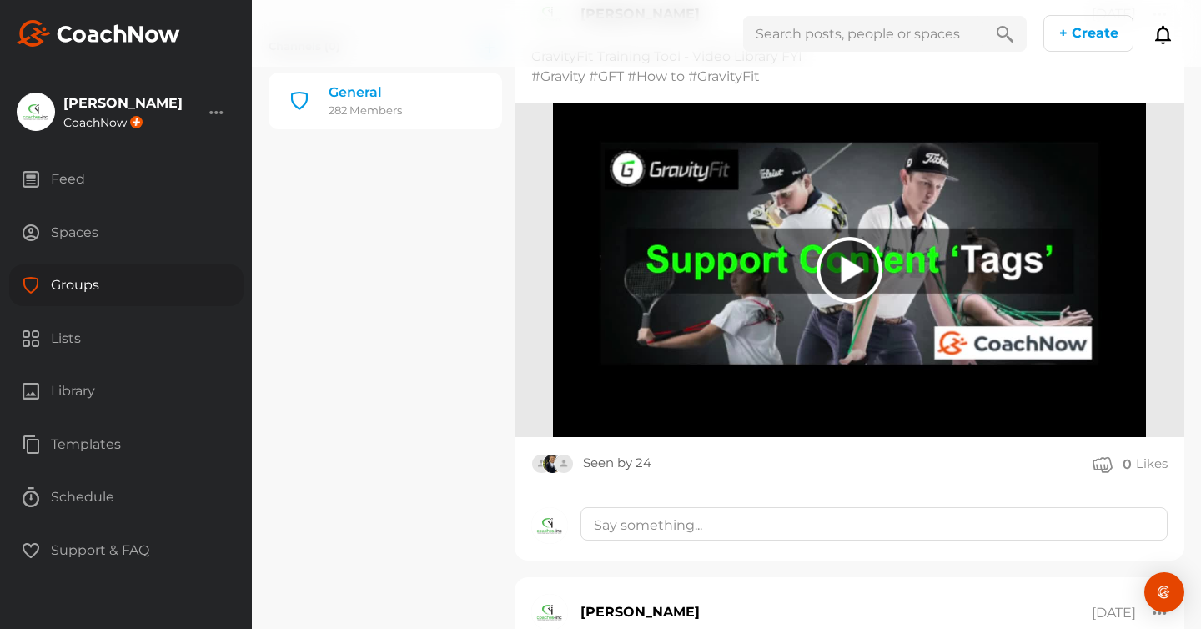
scroll to position [7509, 0]
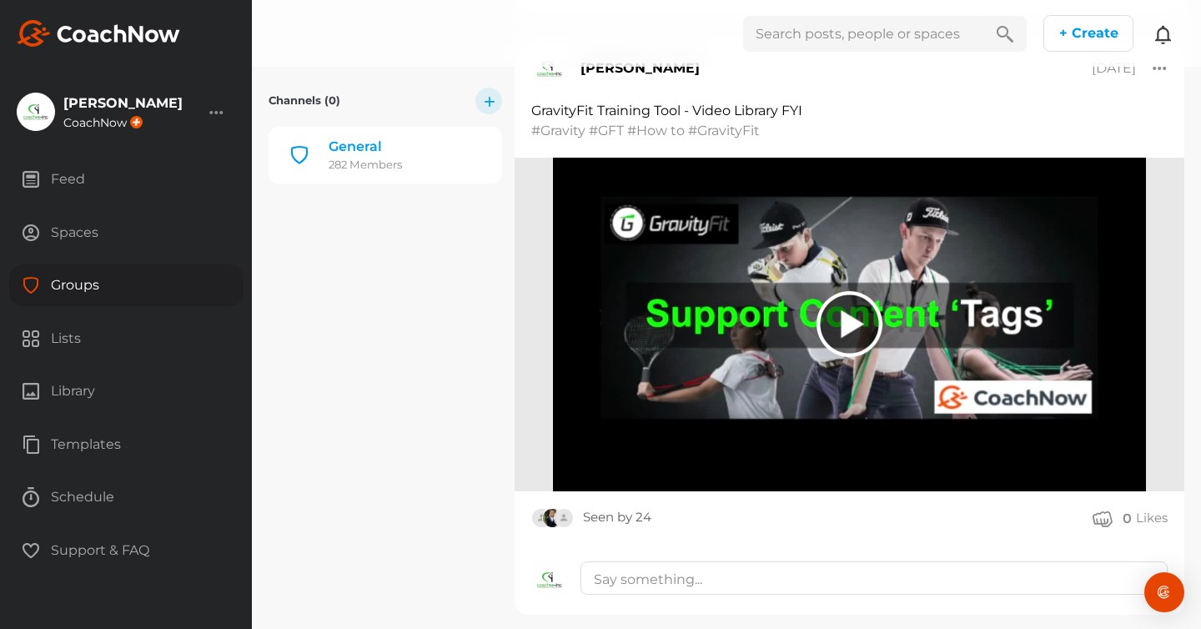
click at [1165, 30] on icon at bounding box center [1163, 34] width 20 height 20
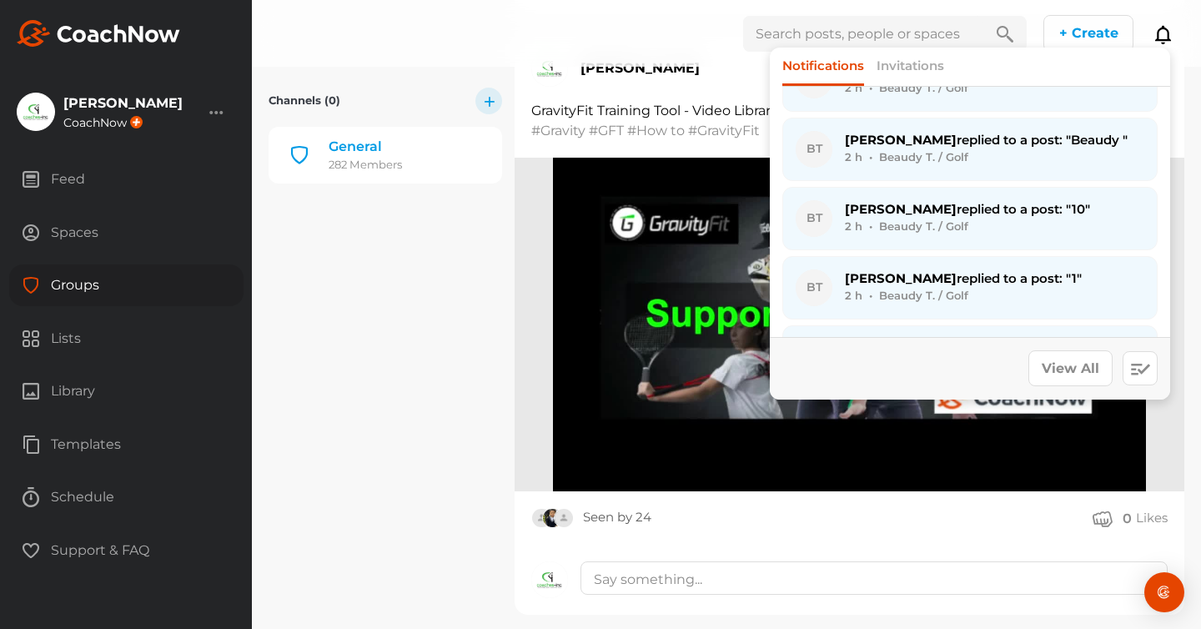
scroll to position [256, 0]
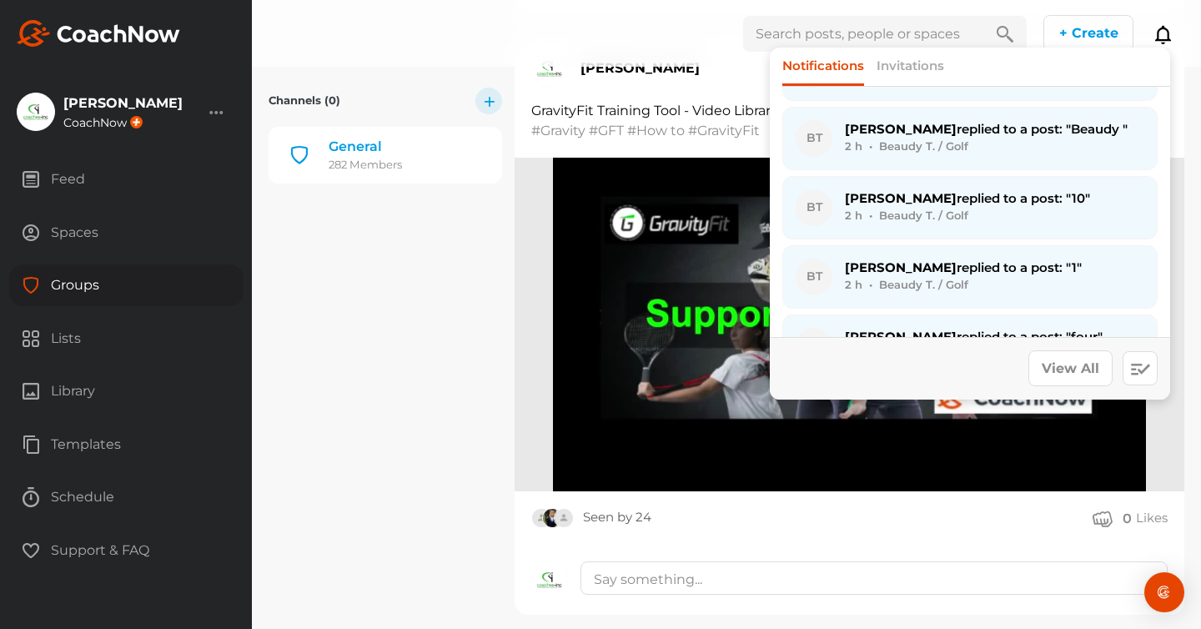
click at [945, 259] on span "[PERSON_NAME] replied to a post: "1"" at bounding box center [963, 267] width 237 height 16
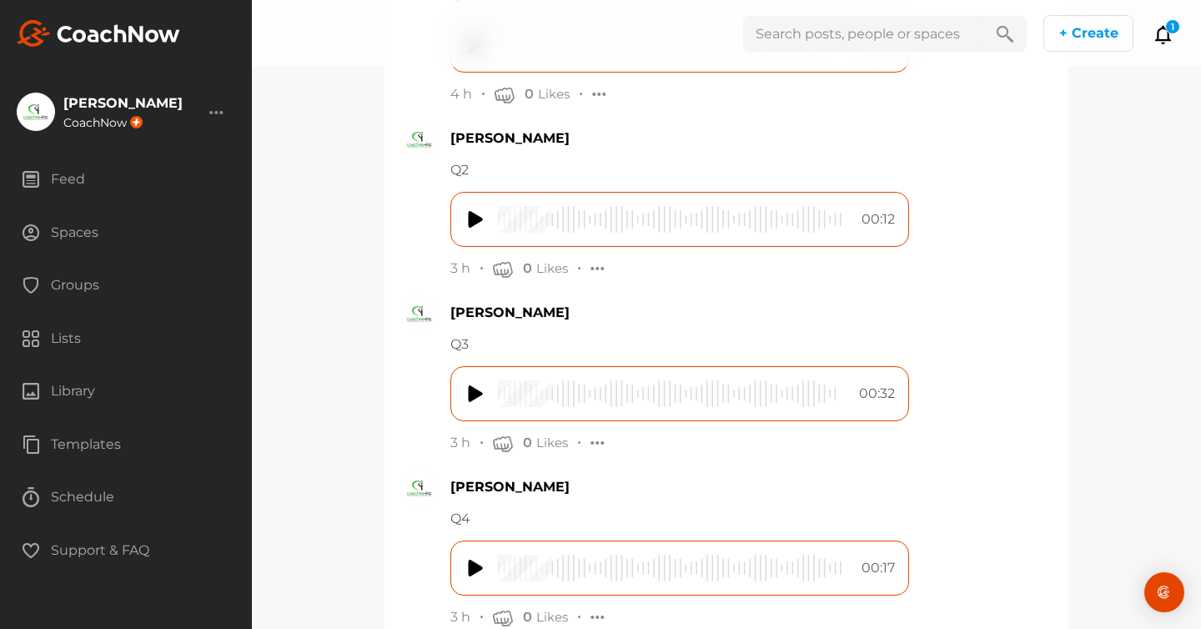
scroll to position [484, 0]
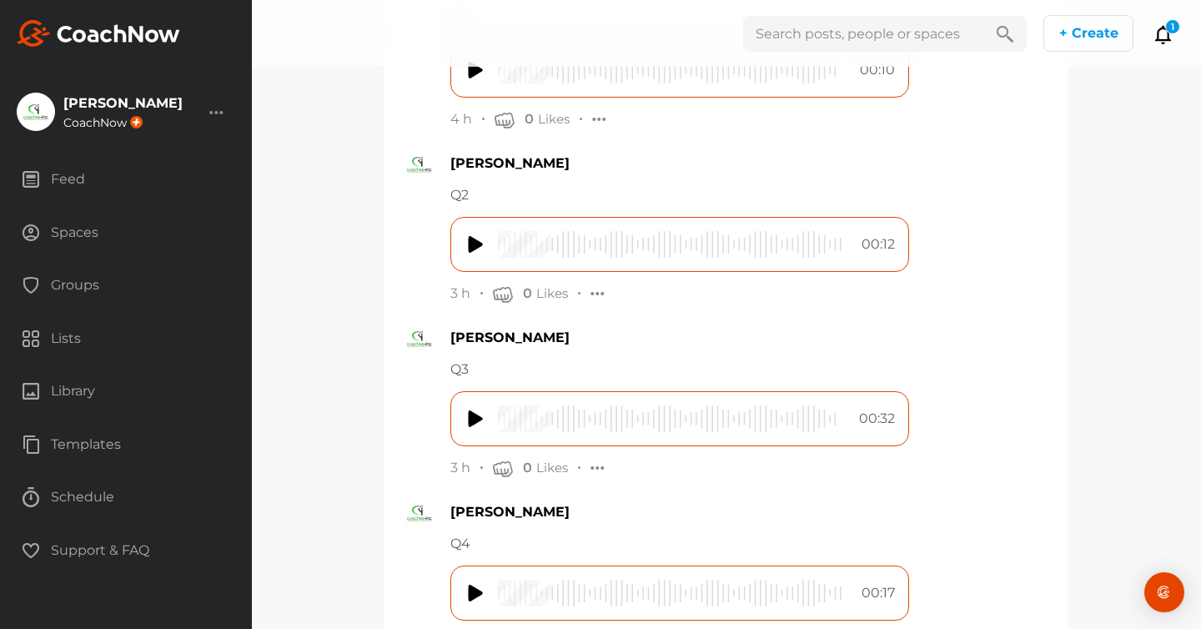
click at [471, 245] on img at bounding box center [476, 244] width 17 height 27
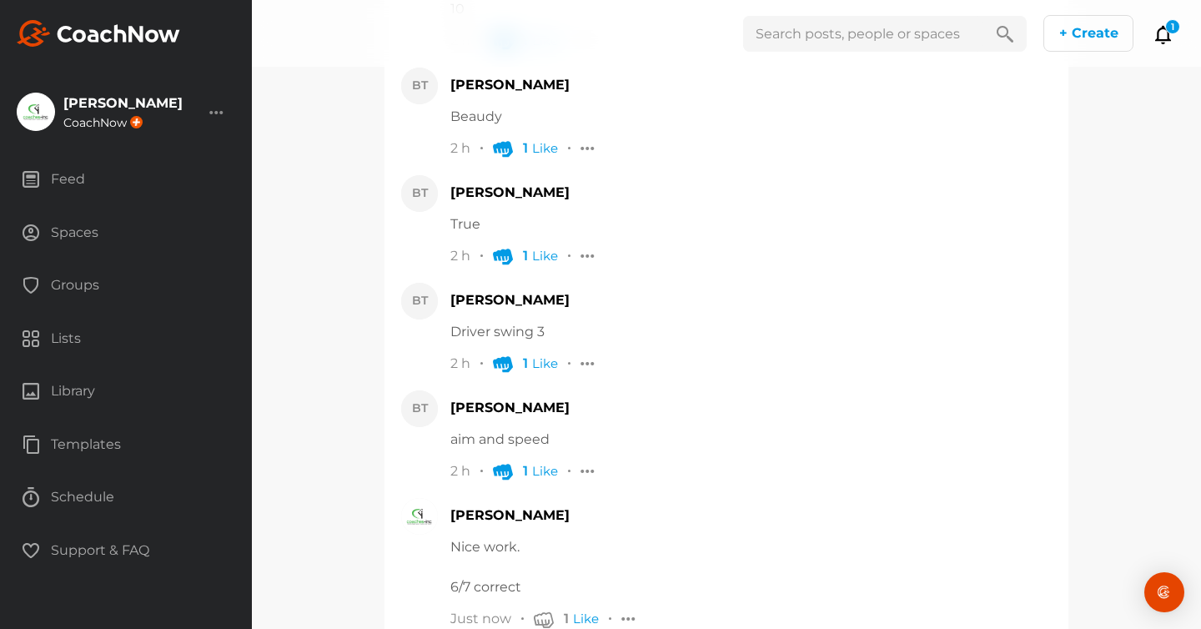
scroll to position [2033, 0]
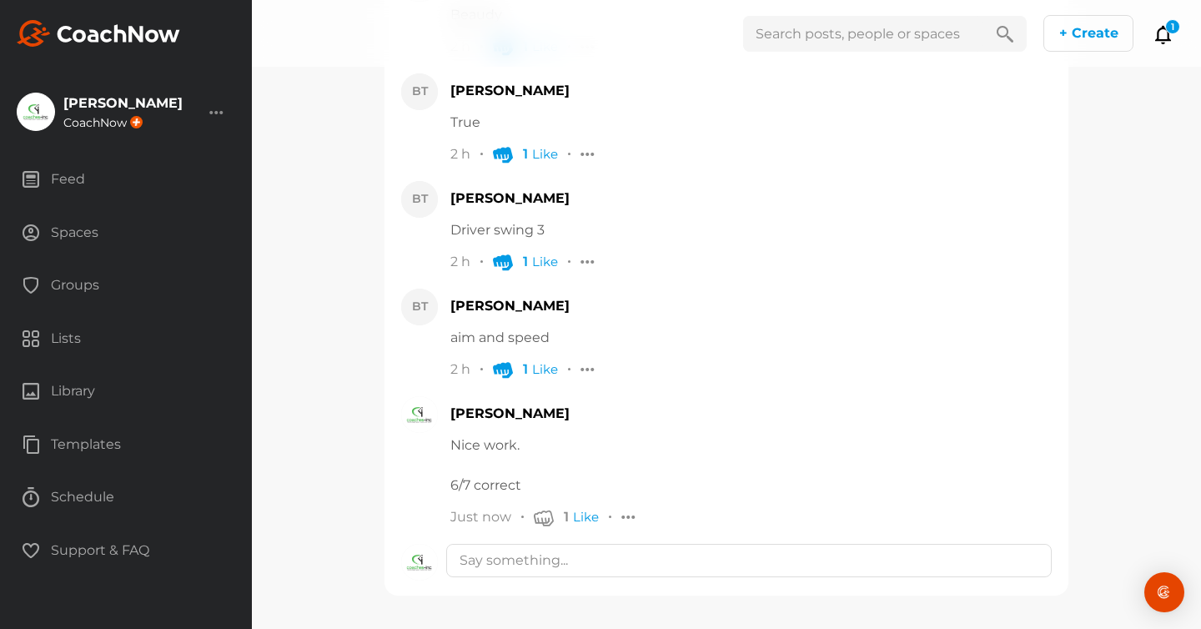
click at [627, 518] on div at bounding box center [628, 517] width 15 height 18
click at [563, 541] on button "Edit" at bounding box center [520, 555] width 225 height 53
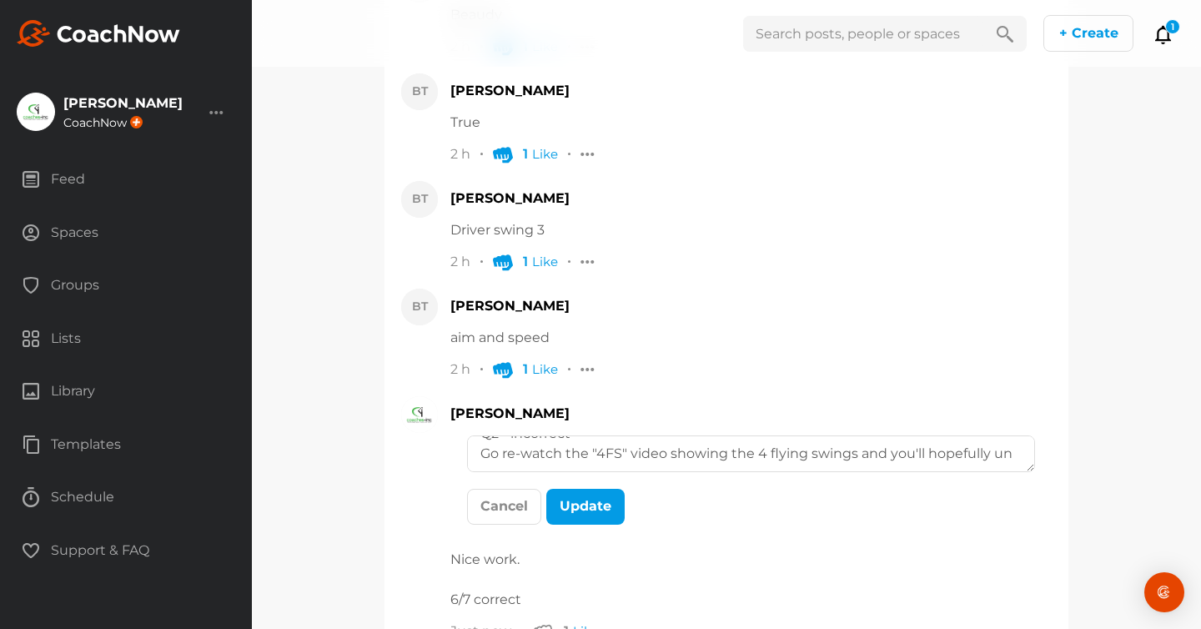
scroll to position [99, 0]
click at [671, 458] on textarea "Nice work. 6/7 correct. Q2 - incorrect Go re-watch the "4FS" video showing the …" at bounding box center [751, 453] width 568 height 37
click at [974, 444] on textarea "Nice work. 6/7 correct. Q2 - incorrect Go re-watch the "4FS" video in the Suppo…" at bounding box center [751, 453] width 568 height 37
click at [668, 464] on textarea "Nice work. 6/7 correct. Q2 - incorrect Go re-watch the "4FS" video in the Suppo…" at bounding box center [751, 453] width 568 height 37
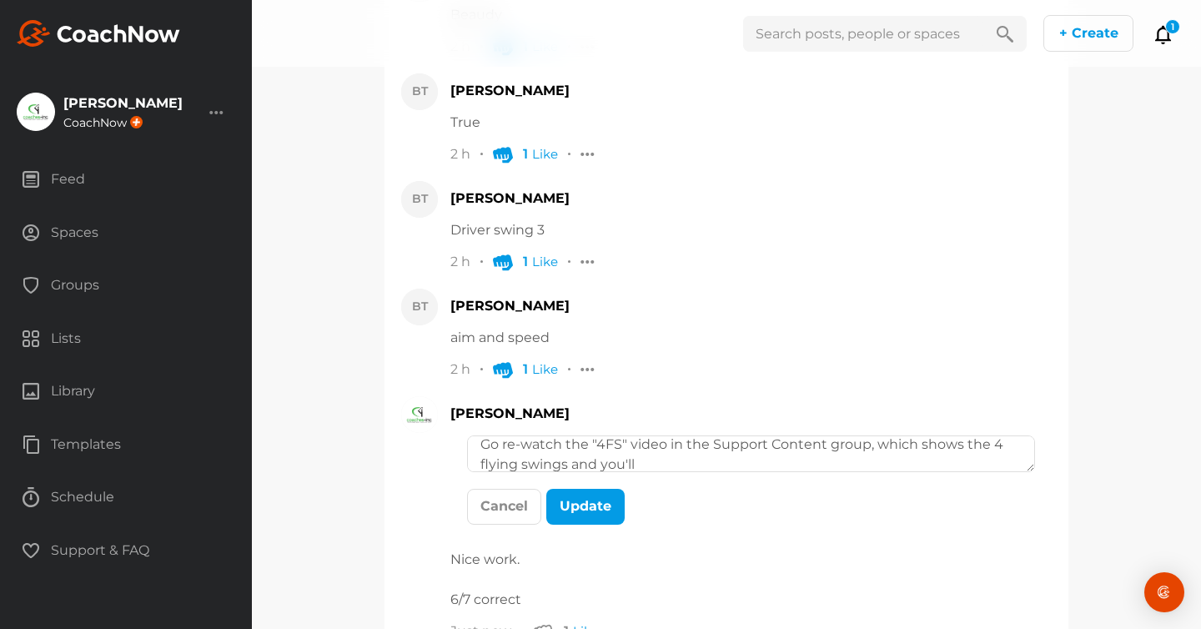
scroll to position [110, 0]
type textarea "Nice work. 6/7 correct. Q2 - incorrect Go re-watch the "4FS" video in the Suppo…"
click at [597, 503] on button "Update" at bounding box center [585, 507] width 78 height 36
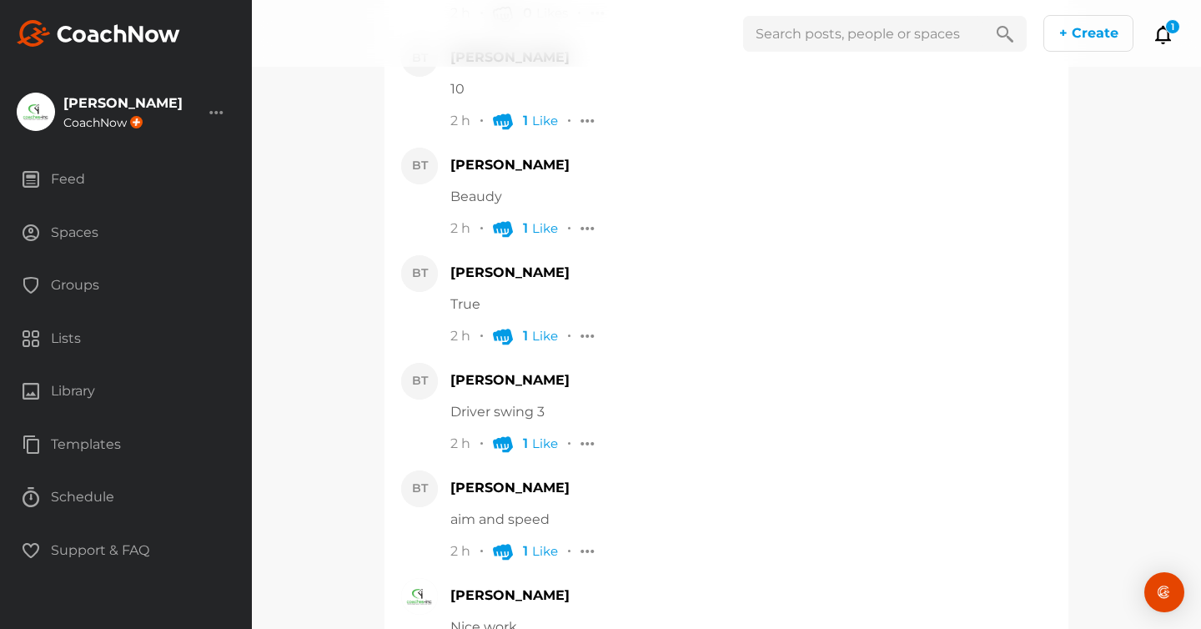
scroll to position [1435, 0]
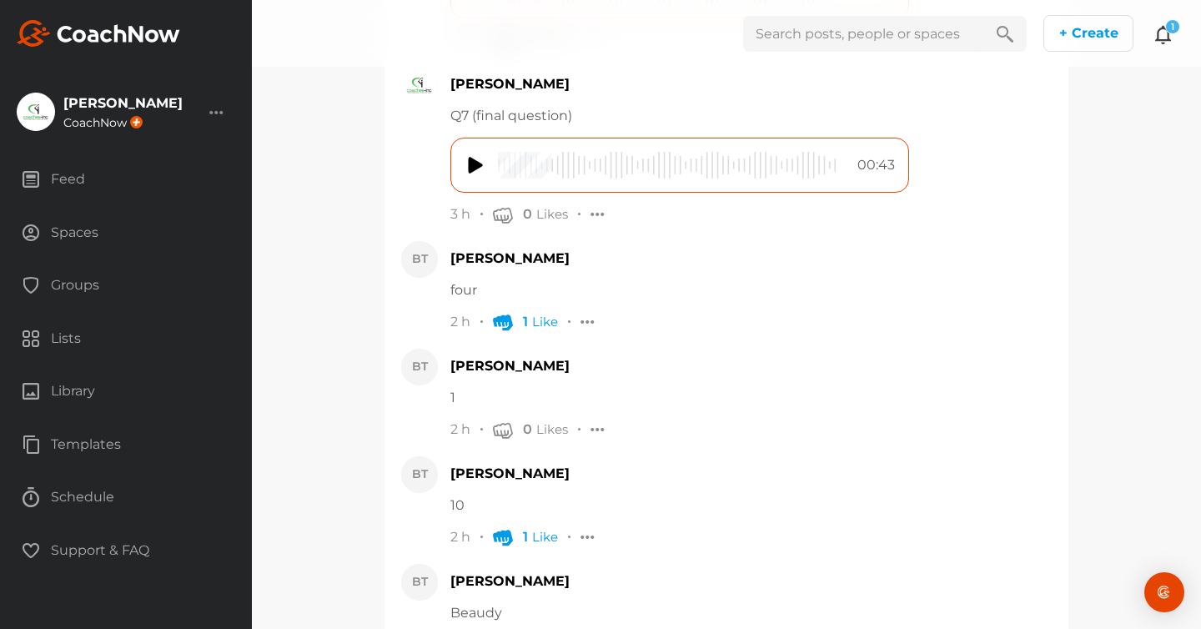
click at [1161, 26] on icon at bounding box center [1163, 34] width 20 height 20
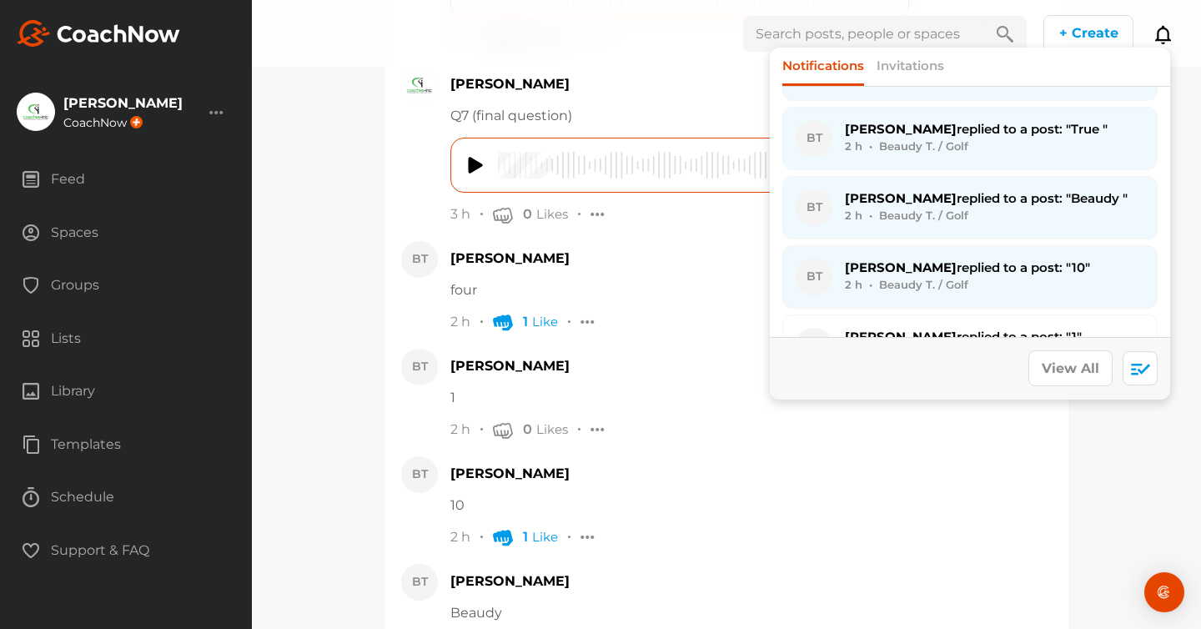
scroll to position [0, 0]
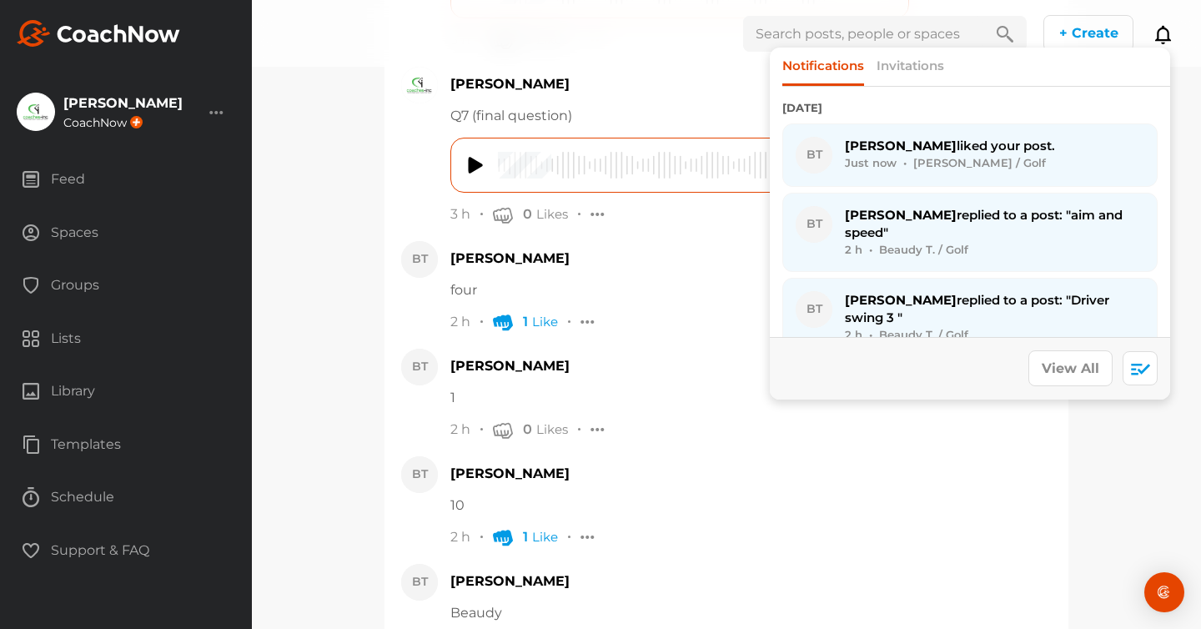
click at [914, 138] on span "[PERSON_NAME] liked your post." at bounding box center [950, 146] width 210 height 16
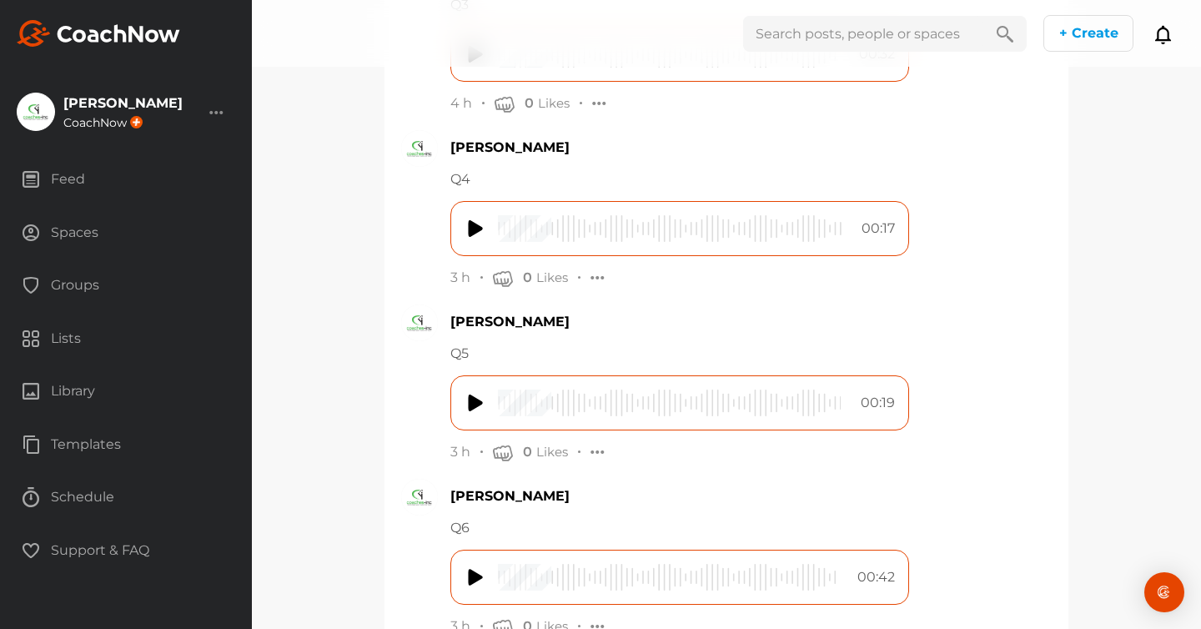
scroll to position [241, 0]
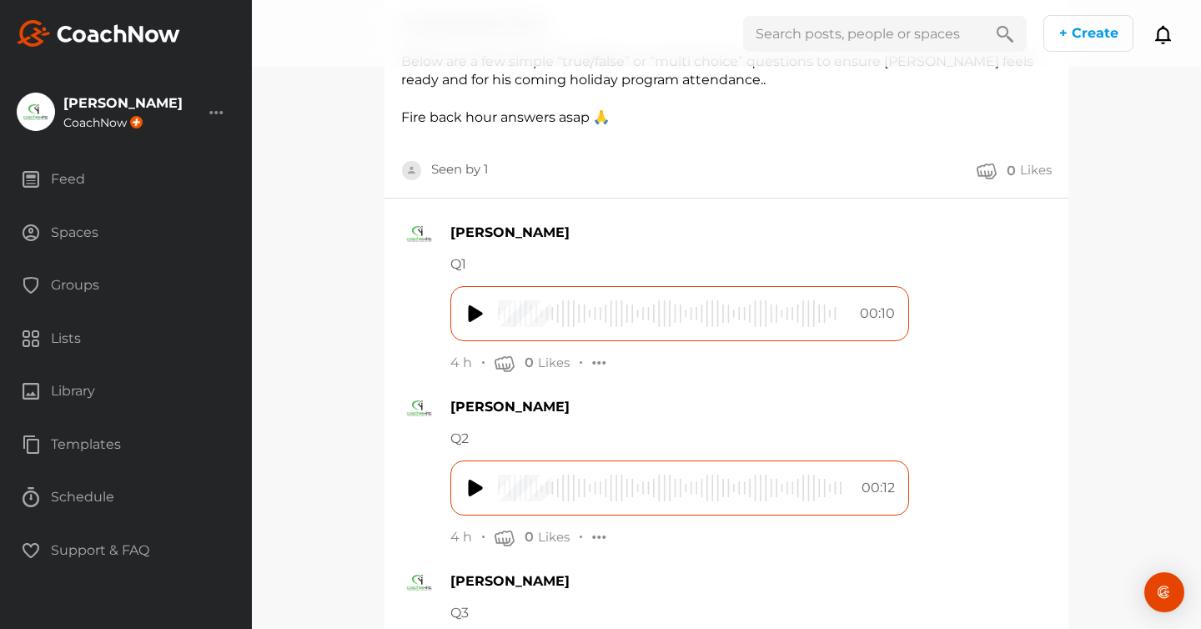
click at [86, 228] on div "Spaces" at bounding box center [126, 233] width 234 height 42
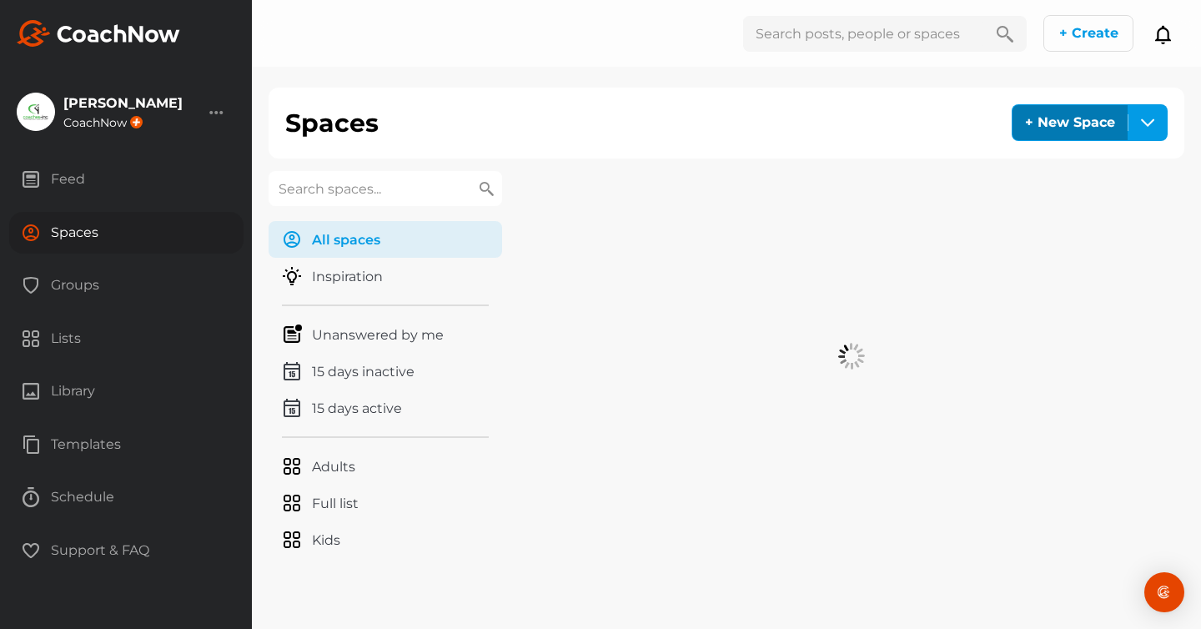
click at [1060, 118] on div "+ New Space" at bounding box center [1069, 122] width 115 height 35
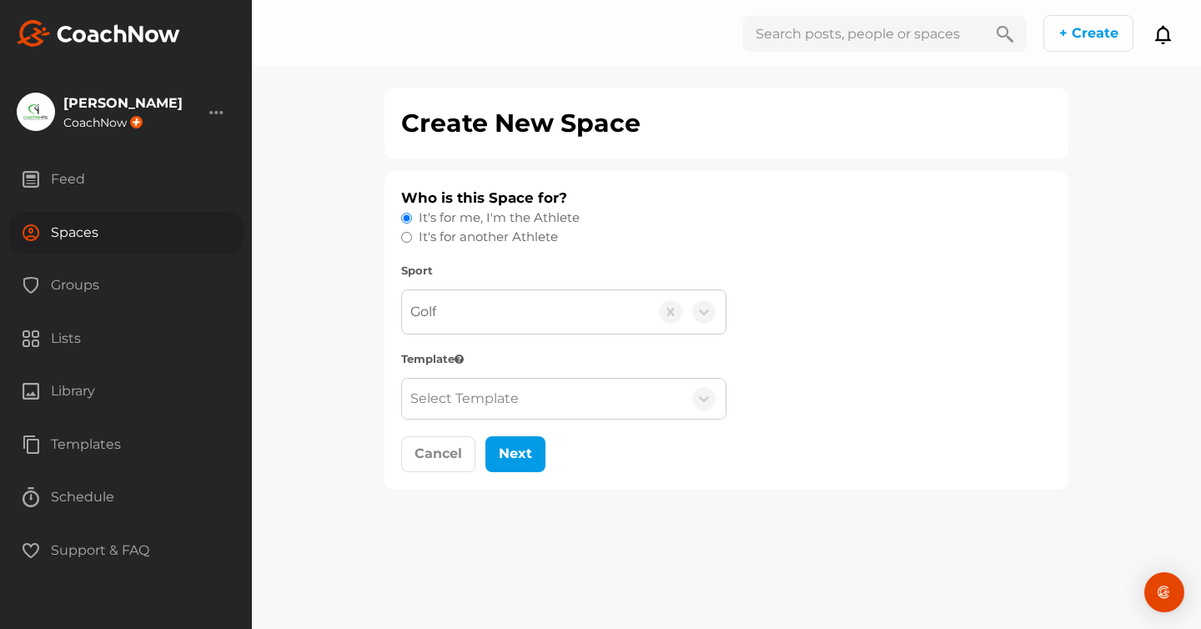
click at [407, 234] on input "It's for another Athlete" at bounding box center [406, 237] width 11 height 11
radio input "true"
radio input "false"
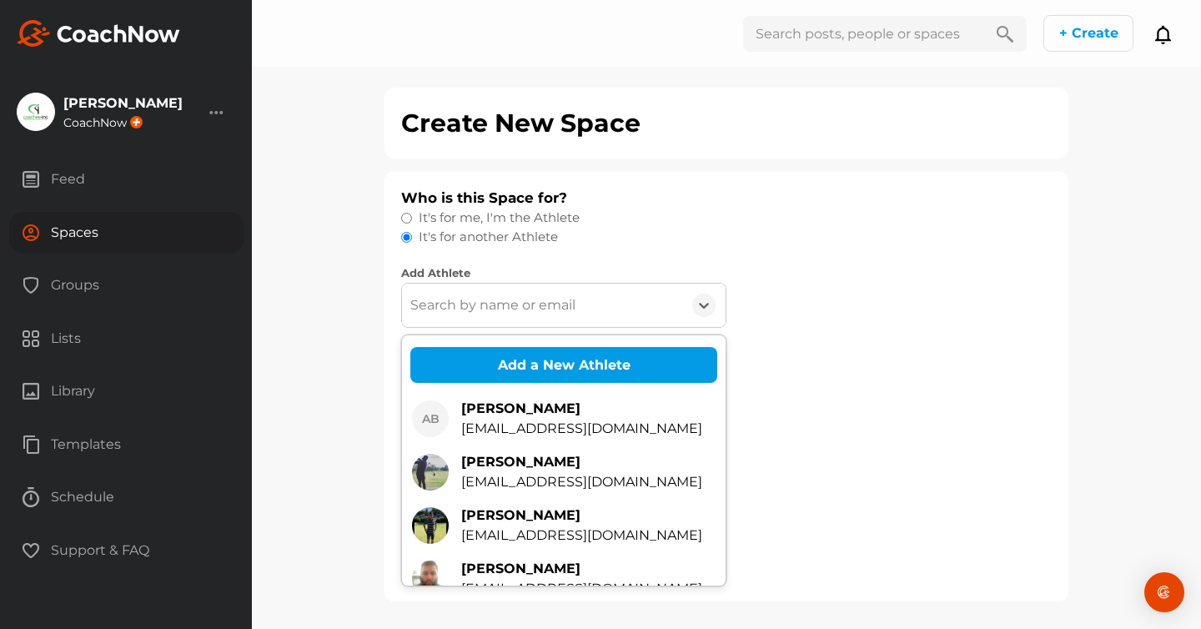
click at [458, 300] on div "Search by name or email" at bounding box center [492, 305] width 165 height 20
click at [474, 295] on div "Search by name or email" at bounding box center [492, 305] width 165 height 20
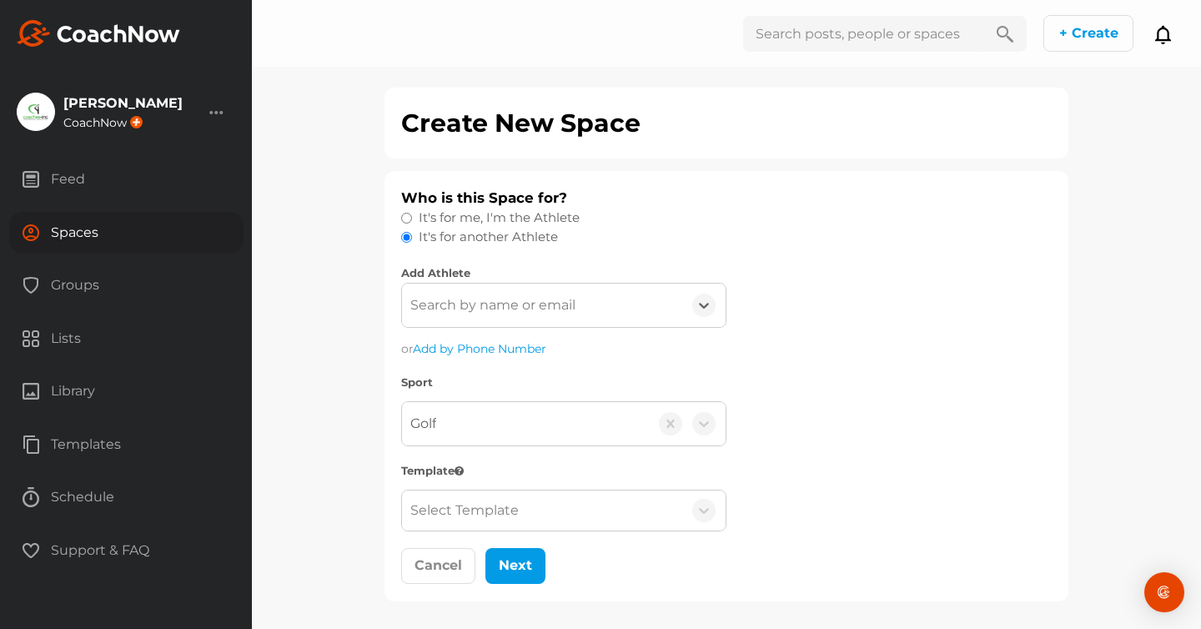
click at [474, 295] on div "Search by name or email" at bounding box center [492, 305] width 165 height 20
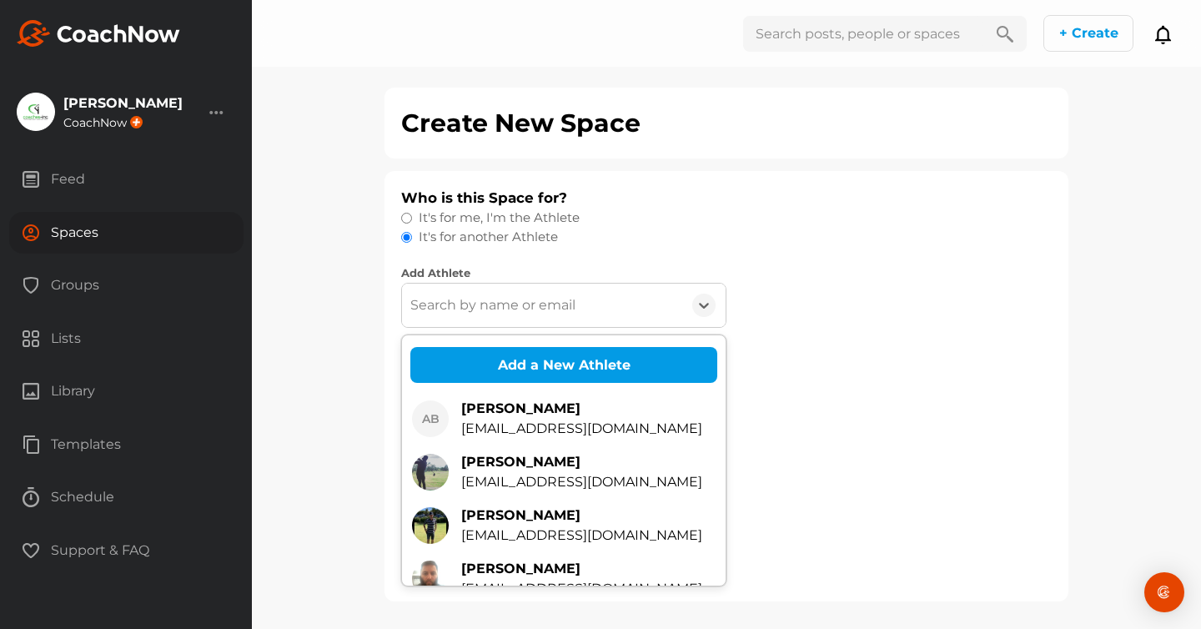
paste input "[EMAIL_ADDRESS][DOMAIN_NAME]"
type input "[EMAIL_ADDRESS][DOMAIN_NAME]"
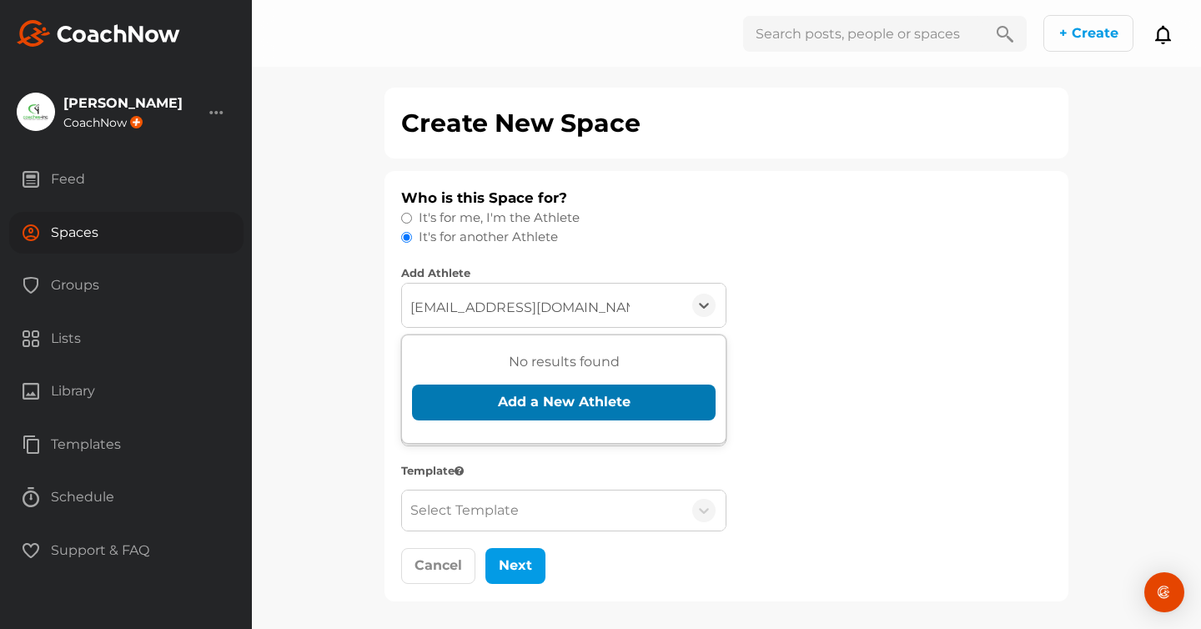
click at [551, 399] on button "Add a New Athlete" at bounding box center [563, 402] width 303 height 36
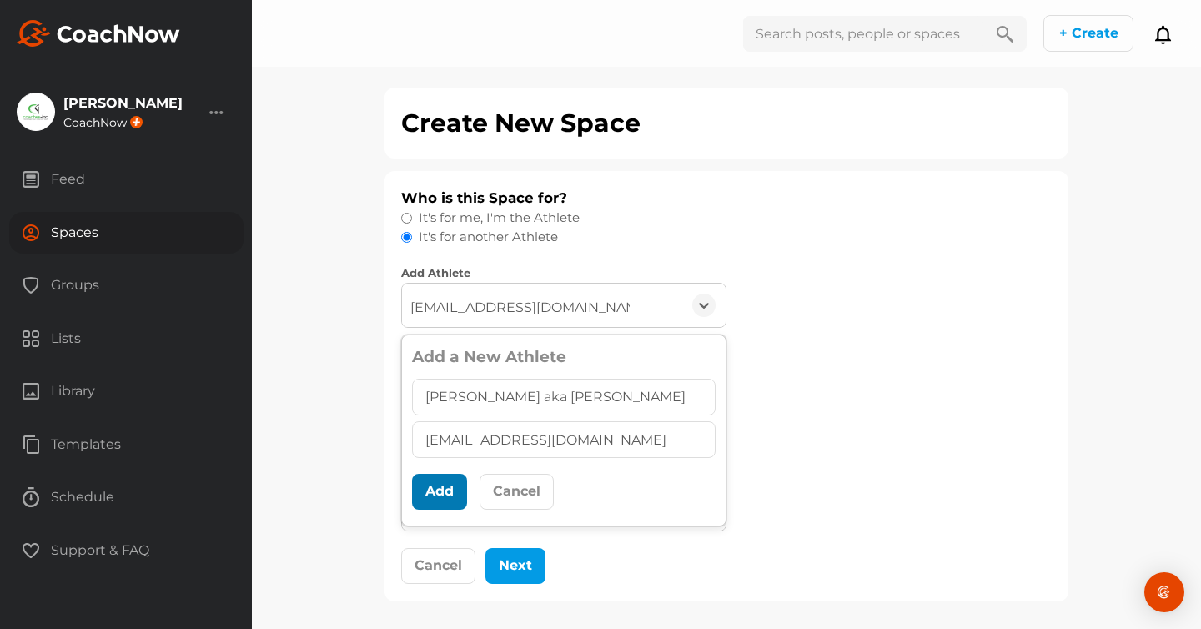
type input "[PERSON_NAME] aka [PERSON_NAME]"
click at [436, 488] on button "Add" at bounding box center [439, 492] width 55 height 36
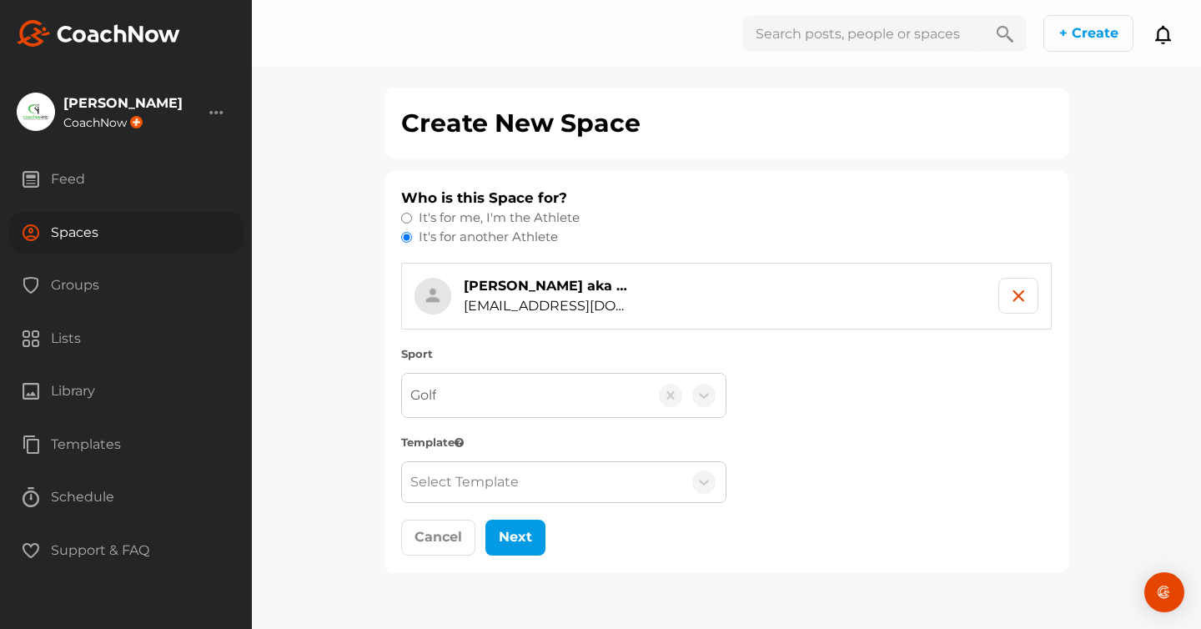
click at [461, 478] on div "Select Template" at bounding box center [464, 482] width 108 height 20
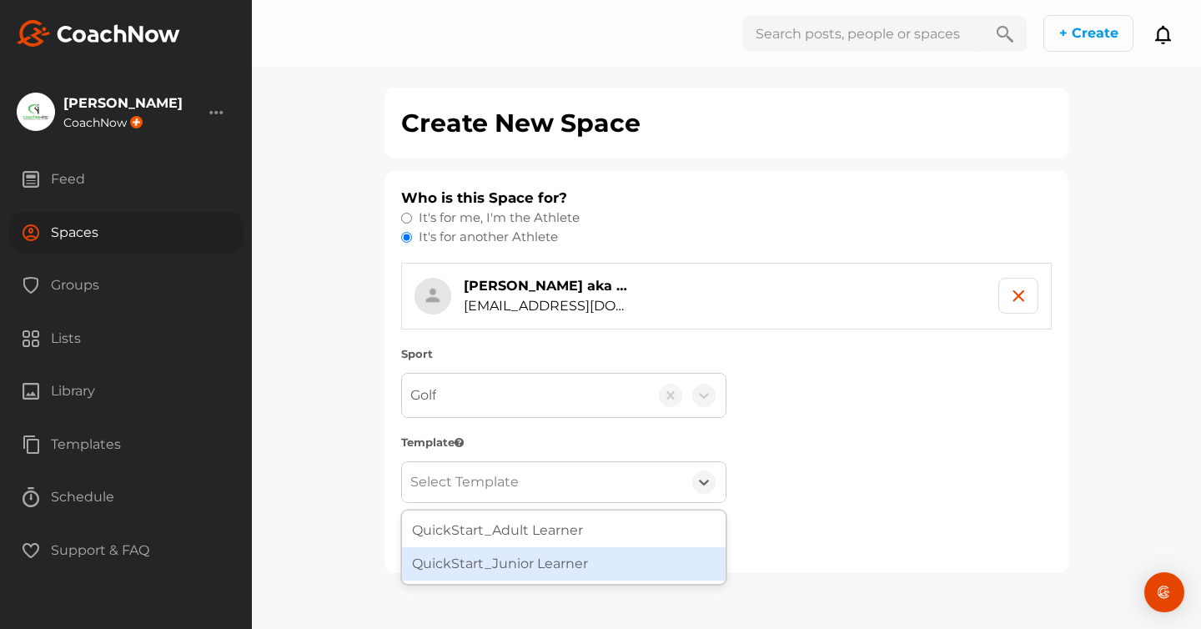
click at [470, 558] on div "QuickStart_Junior Learner" at bounding box center [563, 563] width 323 height 33
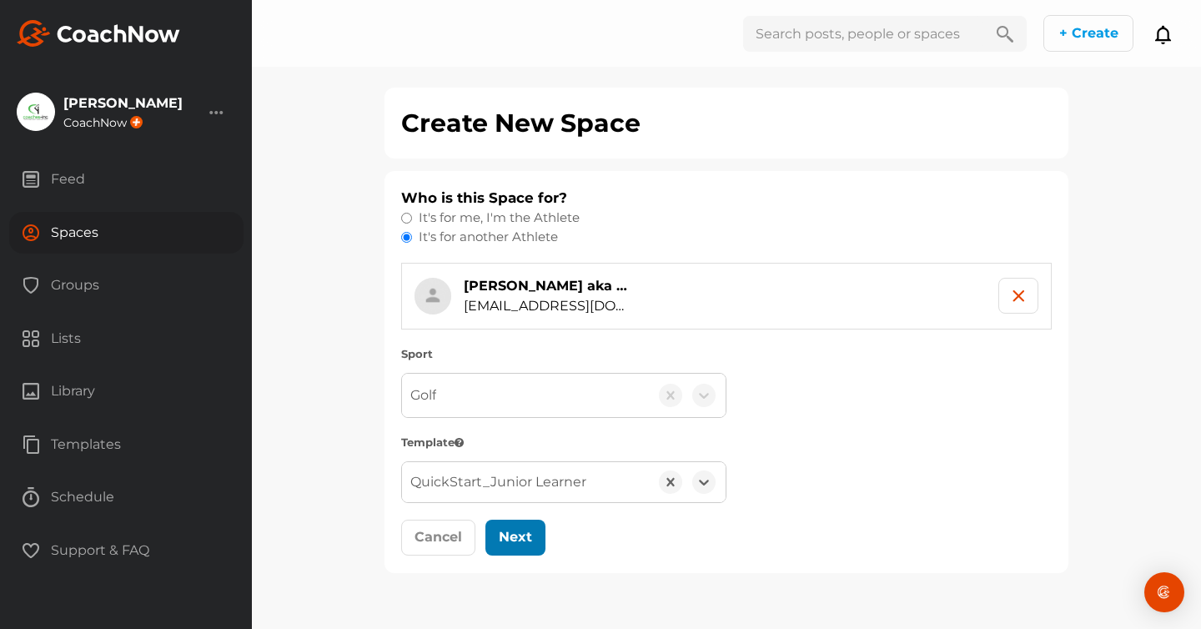
click at [516, 538] on button "Next" at bounding box center [515, 537] width 60 height 36
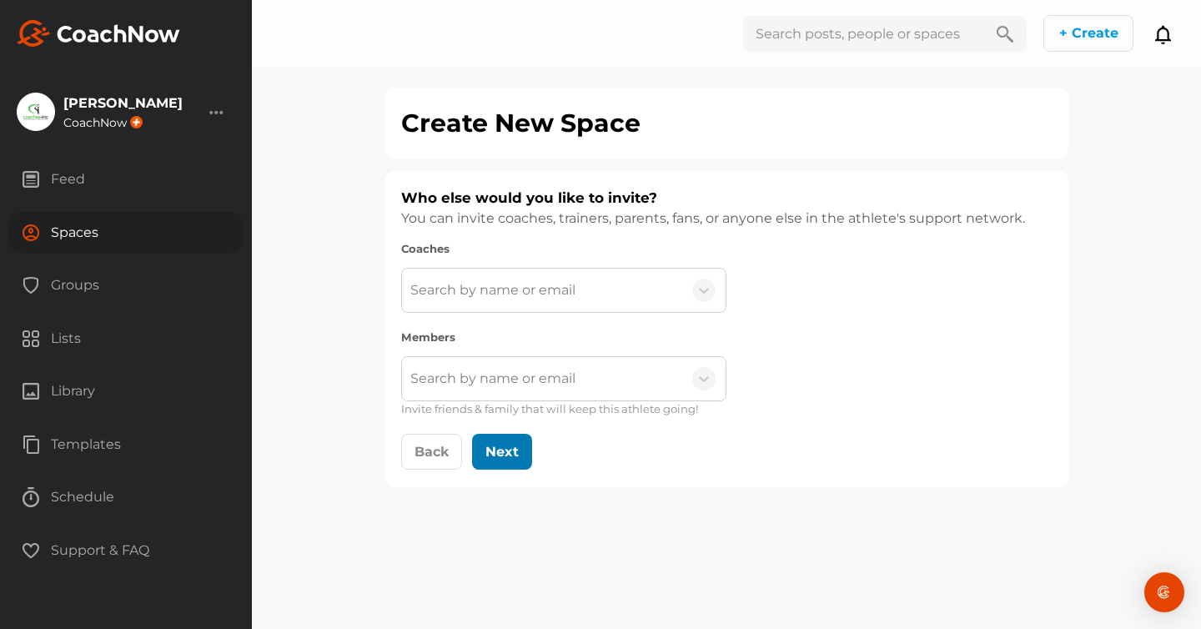
click at [504, 450] on button "Next" at bounding box center [502, 452] width 60 height 36
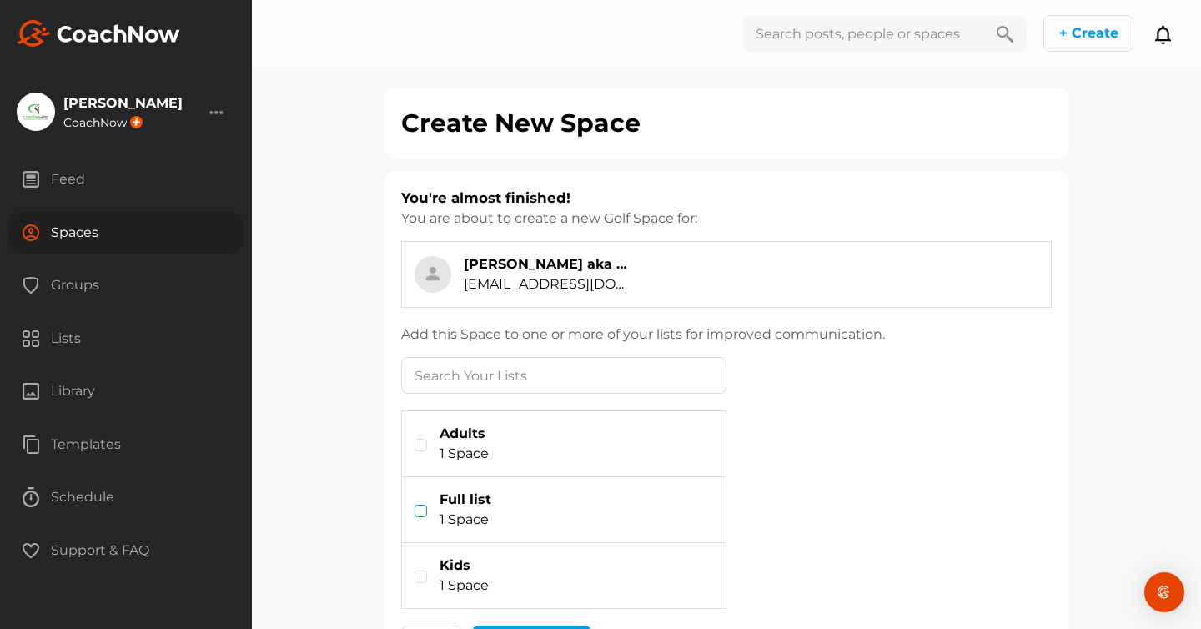
click at [419, 512] on label at bounding box center [420, 510] width 13 height 13
click at [415, 505] on input "checkbox" at bounding box center [414, 504] width 1 height 1
checkbox input "true"
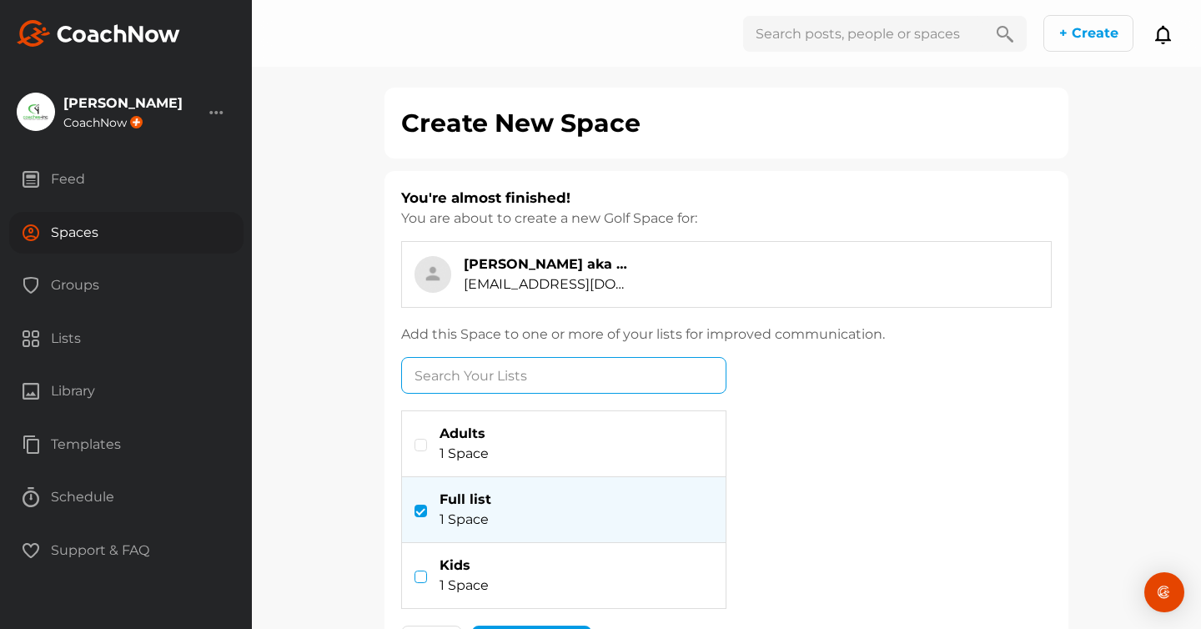
click at [422, 578] on label at bounding box center [420, 576] width 13 height 13
click at [415, 571] on input "checkbox" at bounding box center [414, 570] width 1 height 1
checkbox input "true"
